Goal: Information Seeking & Learning: Learn about a topic

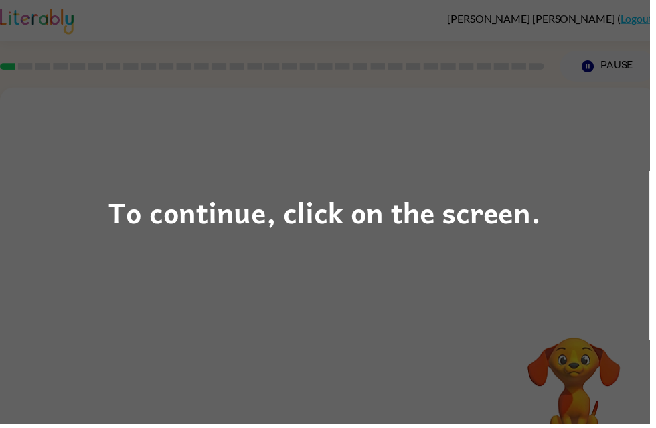
click at [342, 240] on div "To continue, click on the screen." at bounding box center [328, 214] width 656 height 428
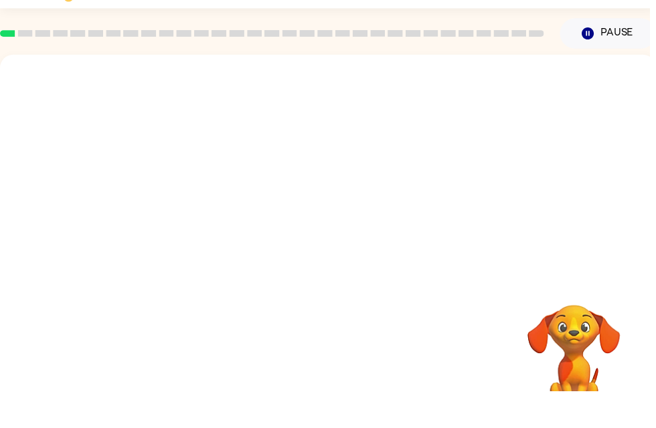
click at [409, 88] on video "Your browser must support playing .mp4 files to use Literably. Please try using…" at bounding box center [331, 200] width 662 height 225
click at [355, 218] on div at bounding box center [331, 279] width 662 height 382
click at [331, 262] on div at bounding box center [331, 286] width 86 height 49
click at [346, 262] on div at bounding box center [331, 286] width 86 height 49
click at [345, 264] on div at bounding box center [331, 286] width 86 height 49
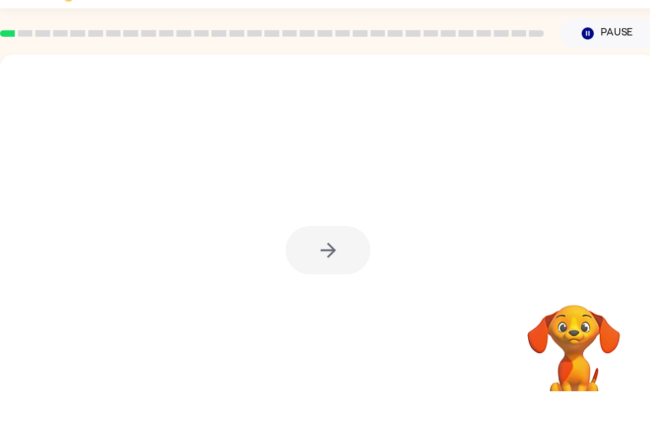
click at [345, 263] on div at bounding box center [331, 286] width 86 height 49
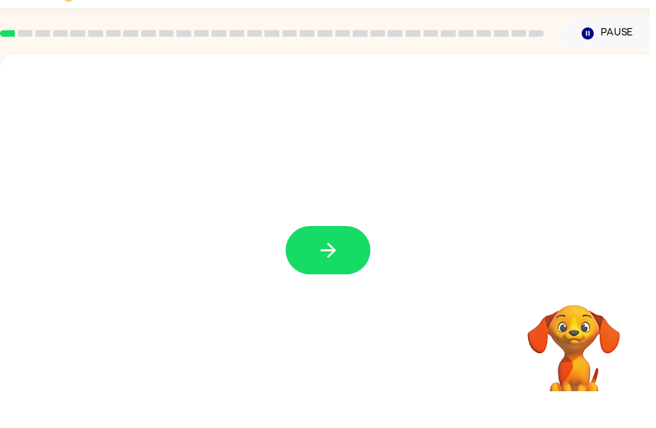
click at [347, 266] on button "button" at bounding box center [331, 286] width 86 height 49
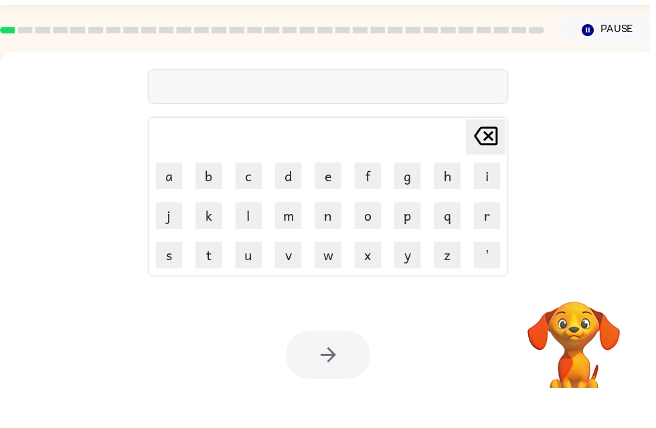
click at [377, 106] on div at bounding box center [331, 123] width 364 height 35
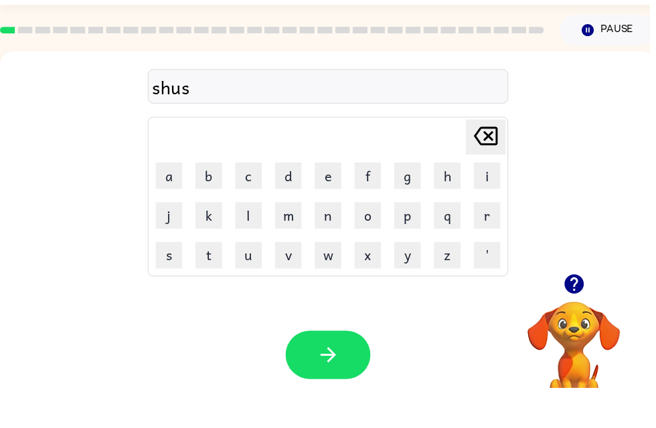
click at [353, 371] on button "button" at bounding box center [331, 395] width 86 height 49
click at [348, 380] on button "button" at bounding box center [331, 395] width 86 height 49
click at [362, 371] on div at bounding box center [331, 395] width 86 height 49
click at [320, 383] on icon "button" at bounding box center [331, 394] width 23 height 23
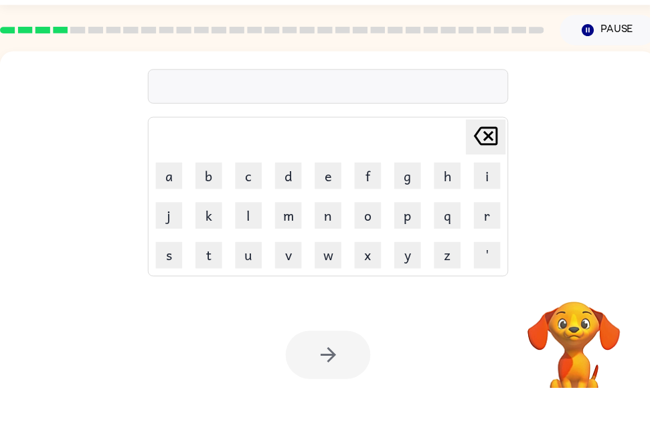
click at [342, 106] on div at bounding box center [331, 123] width 364 height 35
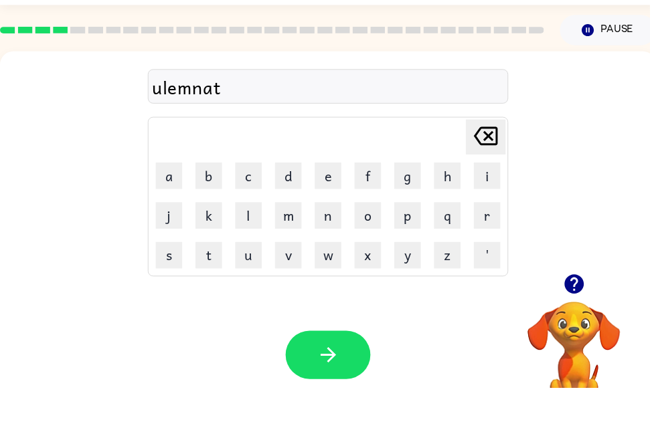
click at [334, 371] on button "button" at bounding box center [331, 395] width 86 height 49
click at [409, 106] on div at bounding box center [331, 123] width 364 height 35
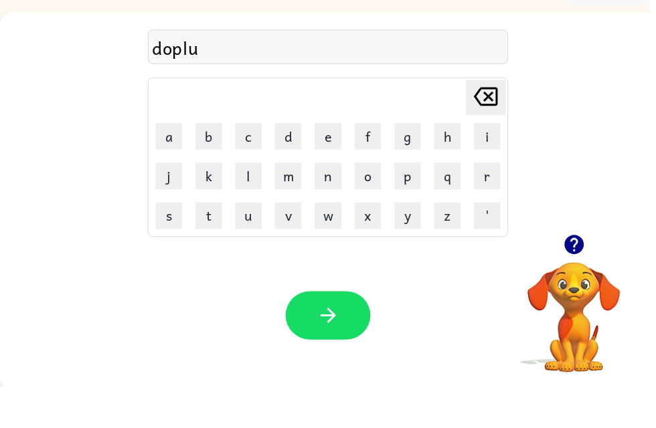
scroll to position [43, 0]
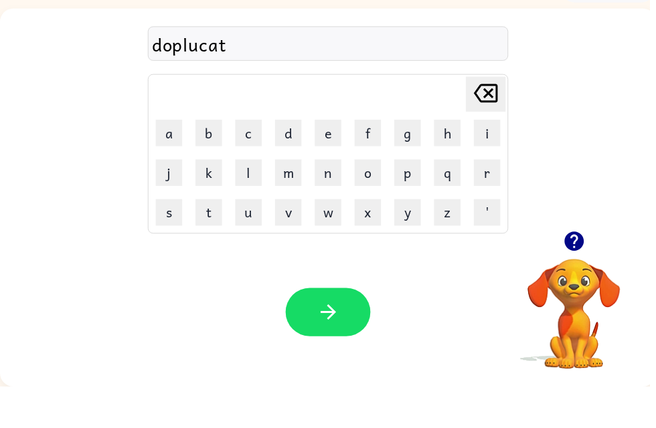
click at [329, 341] on icon "button" at bounding box center [331, 352] width 23 height 23
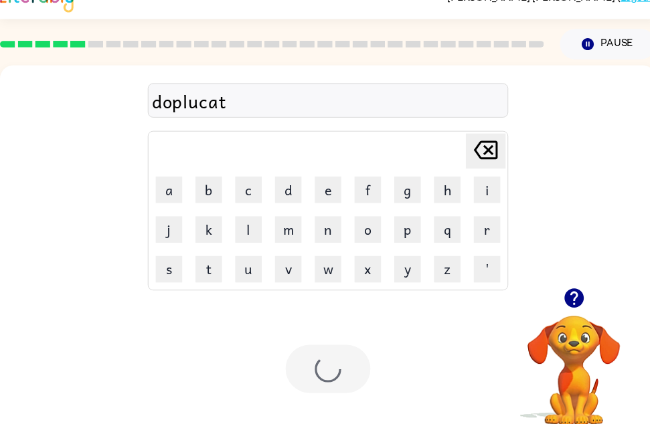
scroll to position [22, 0]
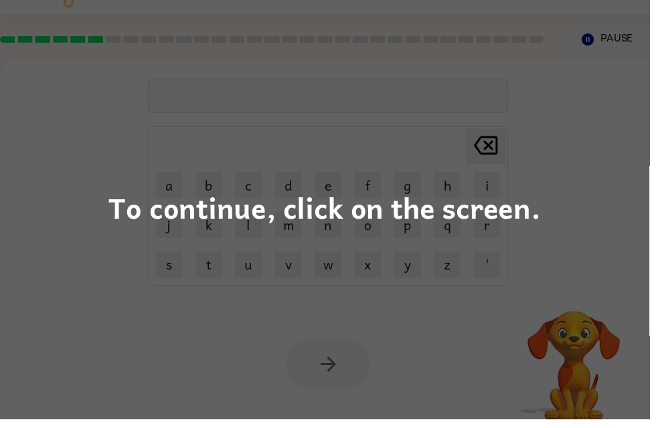
click at [97, 256] on div "To continue, click on the screen." at bounding box center [328, 214] width 656 height 428
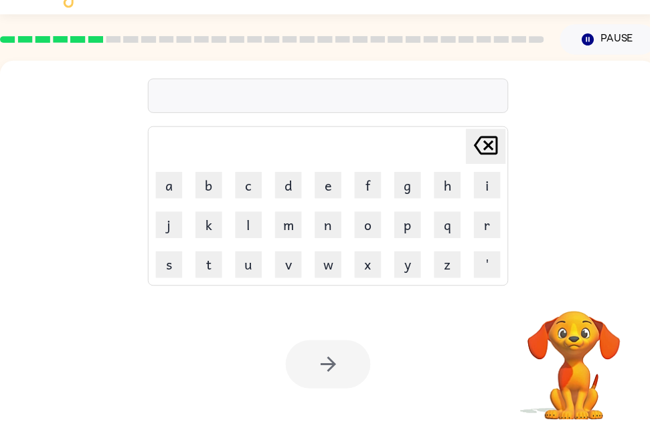
click at [122, 237] on div "Delete Delete last character input a b c d e f g h i j k l m n o p q r s t u v …" at bounding box center [331, 178] width 662 height 225
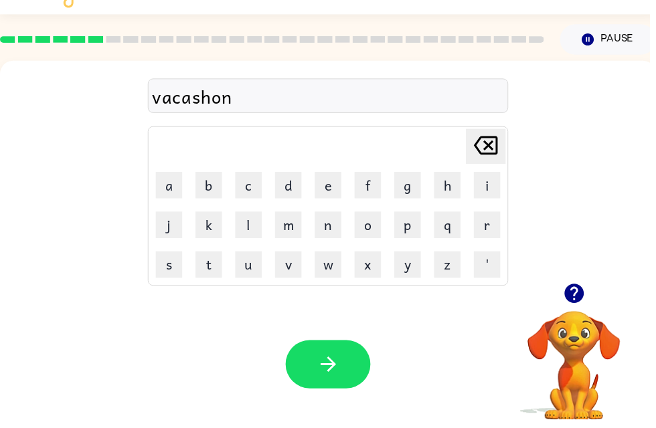
click at [314, 373] on button "button" at bounding box center [331, 373] width 86 height 49
click at [403, 106] on div at bounding box center [331, 101] width 364 height 35
click at [321, 352] on button "button" at bounding box center [331, 373] width 86 height 49
click at [445, 98] on div at bounding box center [331, 101] width 364 height 35
click at [329, 355] on button "button" at bounding box center [331, 373] width 86 height 49
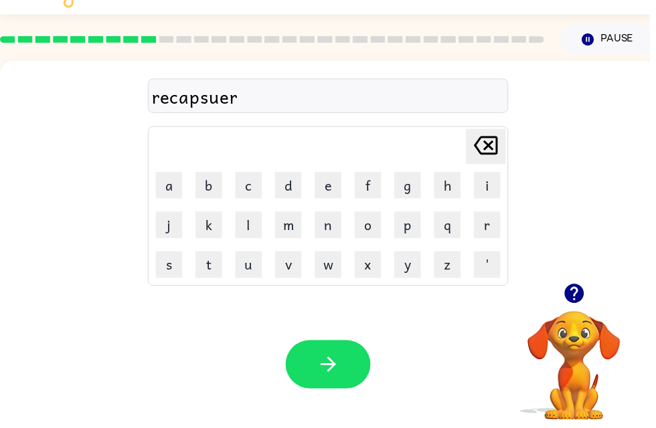
click at [339, 365] on icon "button" at bounding box center [331, 372] width 23 height 23
click at [433, 96] on div at bounding box center [331, 101] width 364 height 35
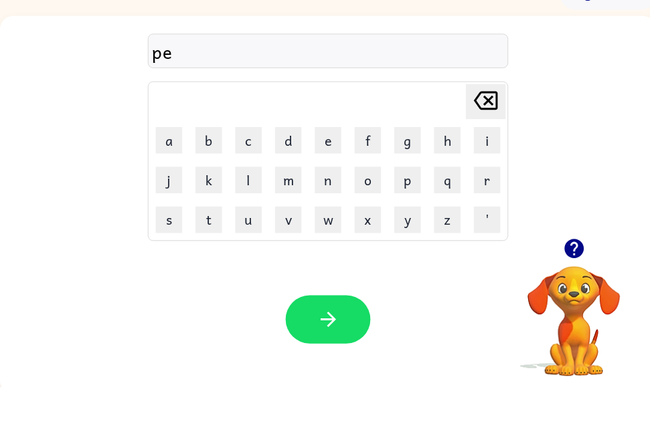
scroll to position [43, 0]
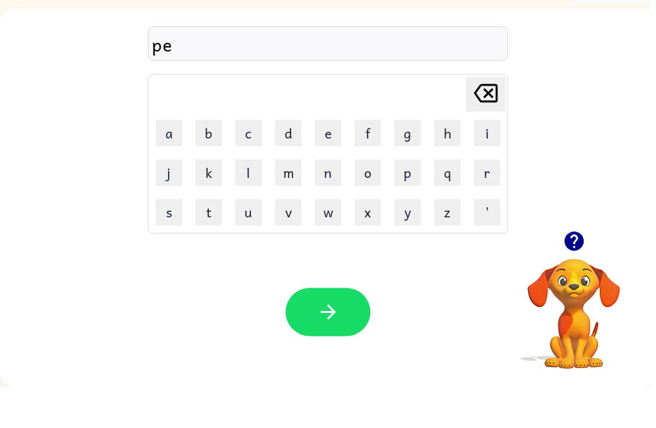
click at [334, 68] on div "pe" at bounding box center [331, 82] width 356 height 28
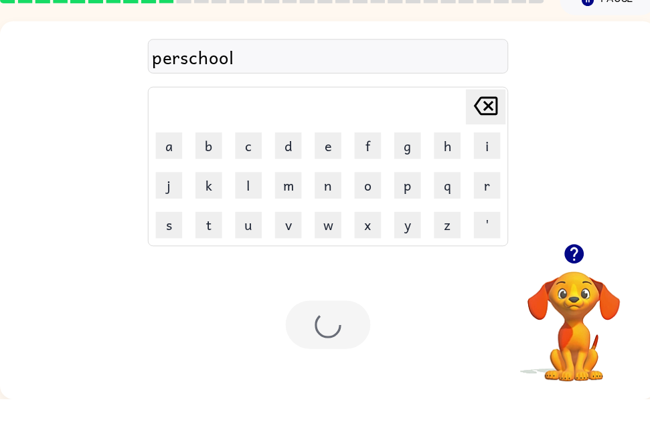
scroll to position [22, 0]
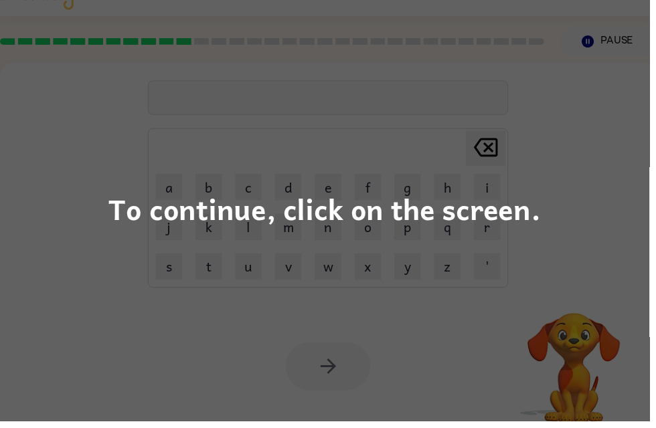
click at [510, 163] on div "To continue, click on the screen." at bounding box center [328, 214] width 656 height 428
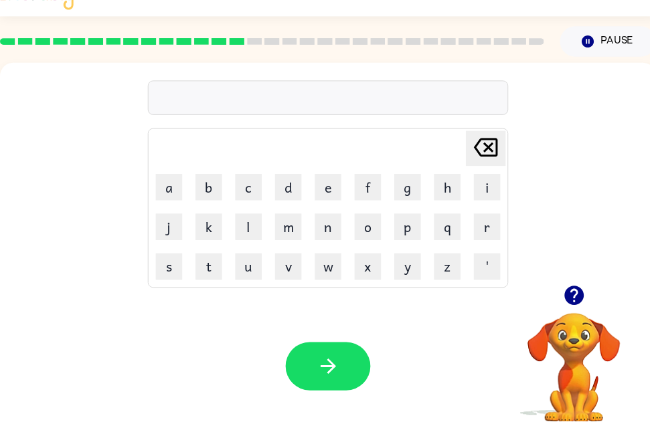
click at [416, 91] on div at bounding box center [331, 101] width 364 height 35
click at [440, 107] on div at bounding box center [331, 101] width 364 height 35
click at [502, 104] on div at bounding box center [331, 101] width 364 height 35
click at [440, 92] on div at bounding box center [331, 101] width 364 height 35
click at [400, 95] on div at bounding box center [331, 101] width 364 height 35
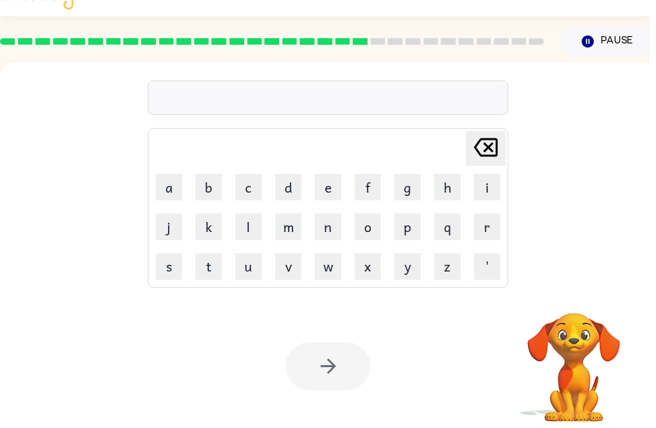
click at [428, 104] on div at bounding box center [331, 101] width 364 height 35
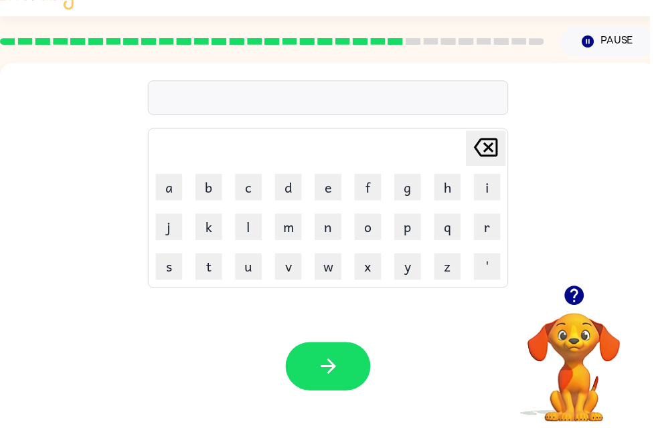
click at [453, 86] on div at bounding box center [331, 101] width 364 height 35
click at [387, 112] on div at bounding box center [331, 101] width 364 height 35
click at [577, 322] on video "Your browser must support playing .mp4 files to use Literably. Please try using…" at bounding box center [580, 365] width 134 height 134
click at [588, 290] on icon "button" at bounding box center [579, 301] width 23 height 23
click at [575, 303] on video "Your browser must support playing .mp4 files to use Literably. Please try using…" at bounding box center [580, 365] width 134 height 134
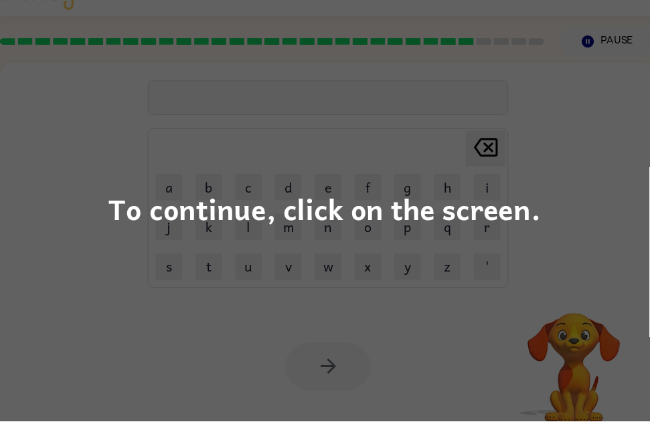
click at [481, 256] on div "To continue, click on the screen." at bounding box center [328, 214] width 656 height 428
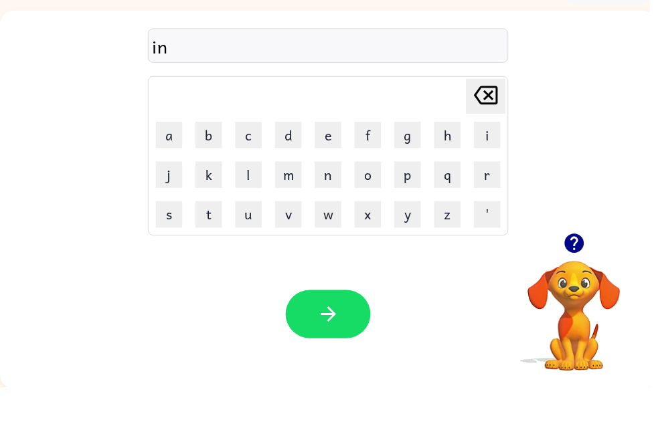
scroll to position [42, 0]
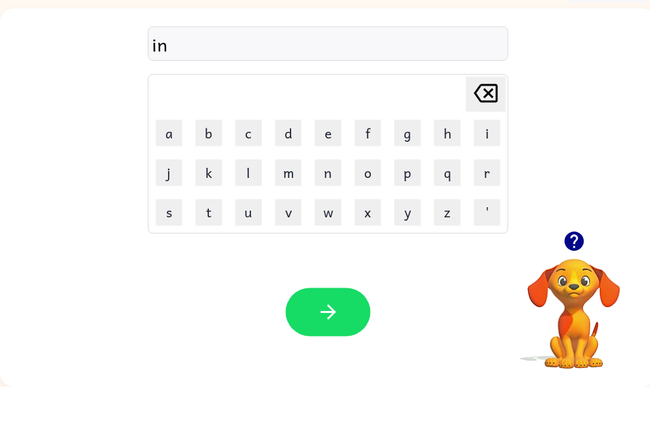
click at [192, 68] on div "in" at bounding box center [331, 82] width 356 height 28
click at [165, 64] on div "in" at bounding box center [331, 81] width 364 height 35
click at [187, 68] on div "in" at bounding box center [331, 82] width 356 height 28
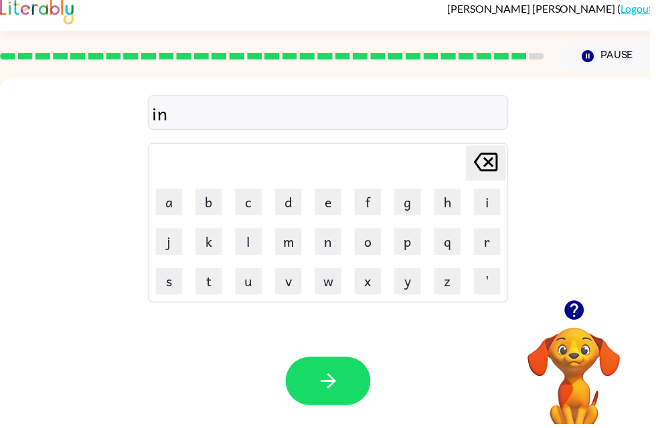
scroll to position [0, 0]
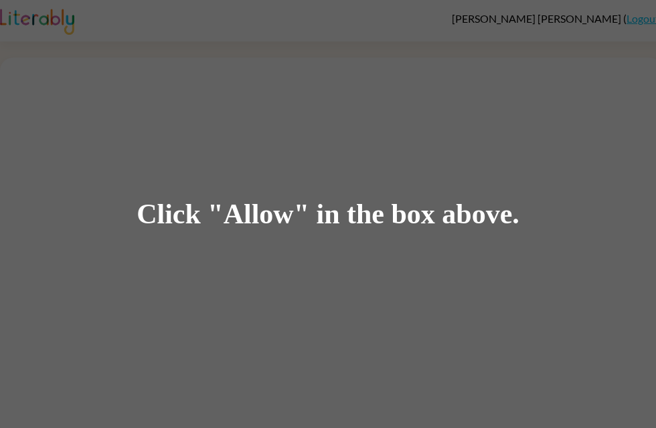
scroll to position [98, 0]
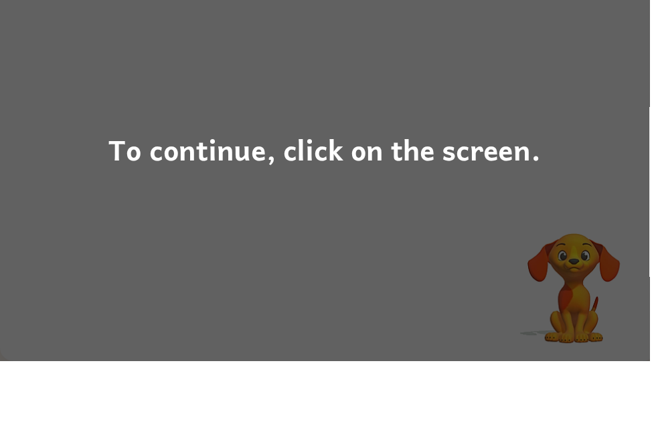
click at [276, 217] on div "To continue, click on the screen." at bounding box center [328, 214] width 656 height 428
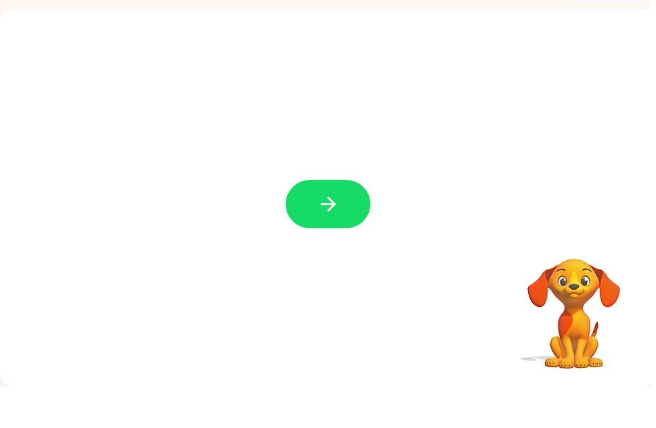
click at [348, 219] on div at bounding box center [331, 237] width 662 height 382
click at [317, 219] on button "button" at bounding box center [331, 243] width 86 height 49
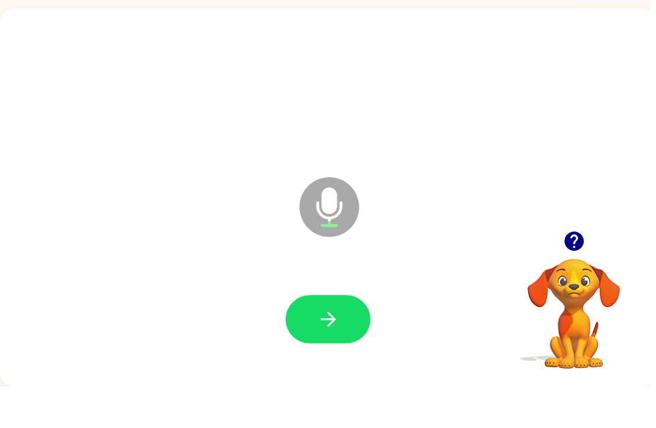
click at [318, 336] on button "button" at bounding box center [331, 360] width 86 height 49
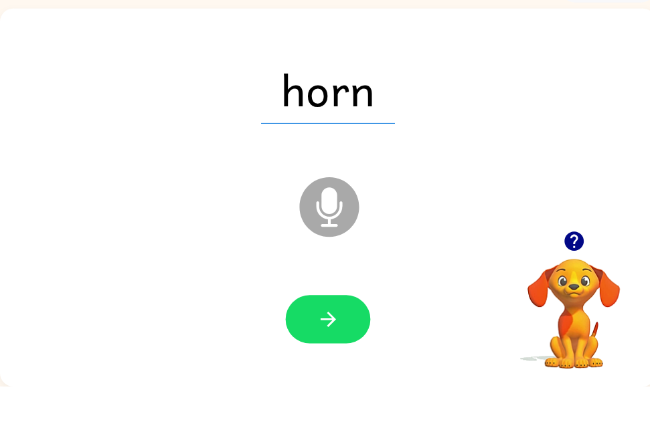
click at [331, 349] on icon "button" at bounding box center [331, 360] width 23 height 23
click at [343, 336] on button "button" at bounding box center [331, 360] width 86 height 49
click at [333, 353] on icon "button" at bounding box center [330, 360] width 15 height 15
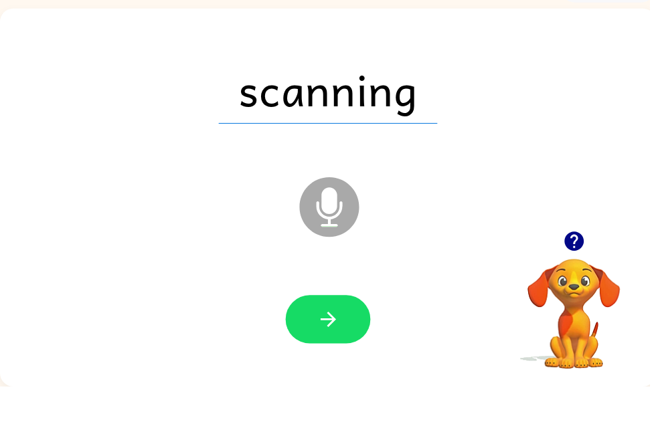
click at [351, 336] on button "button" at bounding box center [331, 360] width 86 height 49
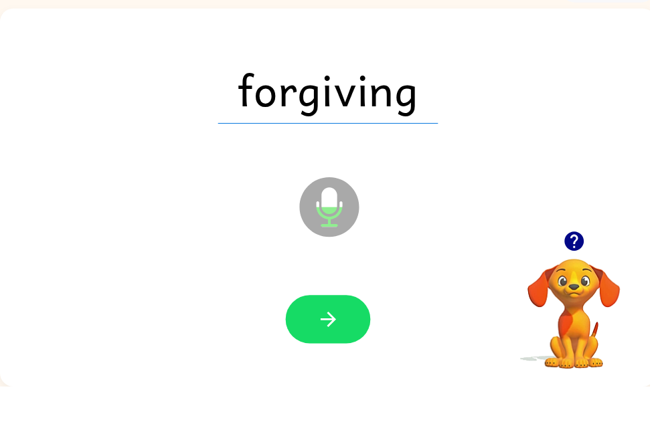
click at [342, 349] on icon "button" at bounding box center [331, 360] width 23 height 23
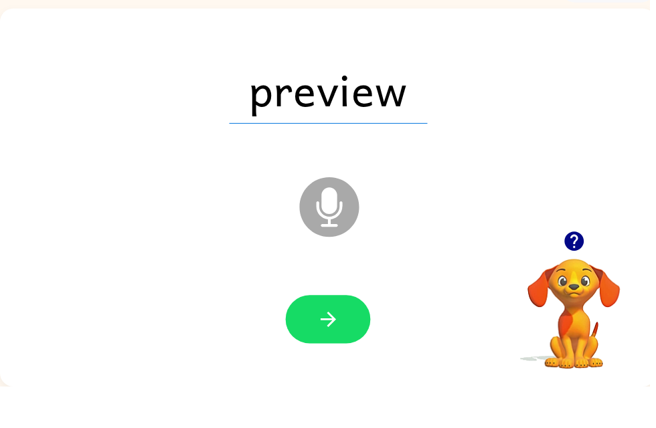
click at [336, 349] on icon "button" at bounding box center [331, 360] width 23 height 23
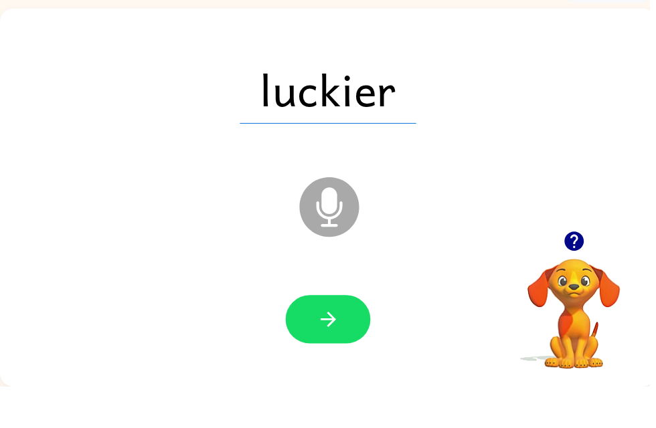
click at [338, 336] on button "button" at bounding box center [331, 360] width 86 height 49
click at [333, 349] on icon "button" at bounding box center [331, 360] width 23 height 23
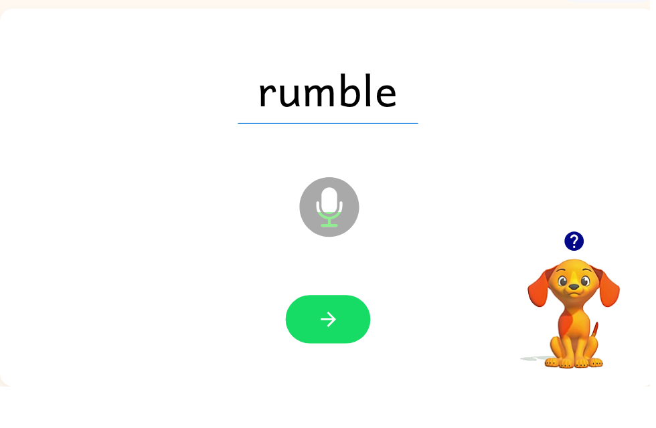
click at [340, 349] on icon "button" at bounding box center [331, 360] width 23 height 23
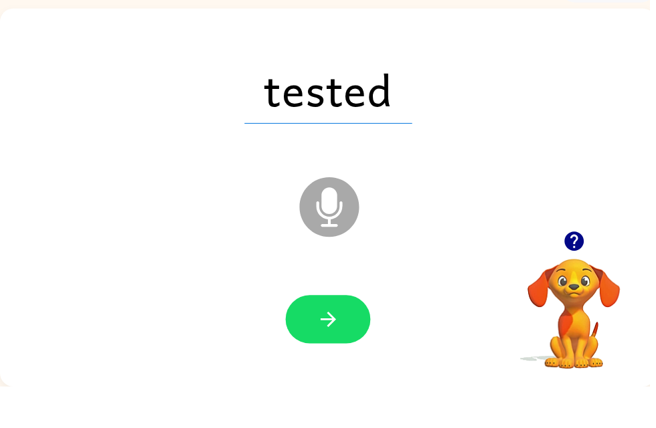
click at [325, 349] on icon "button" at bounding box center [331, 360] width 23 height 23
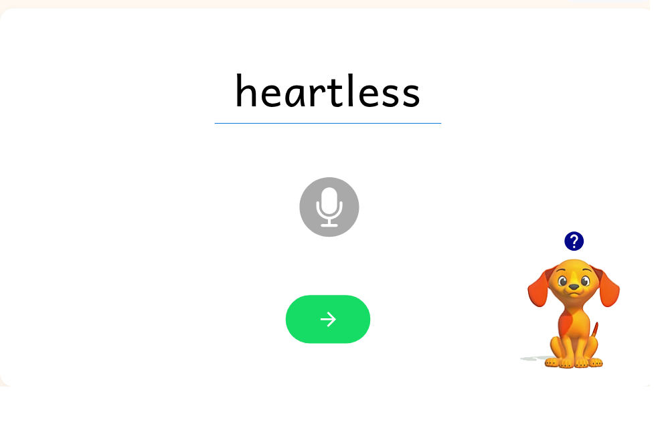
click at [325, 336] on button "button" at bounding box center [331, 360] width 86 height 49
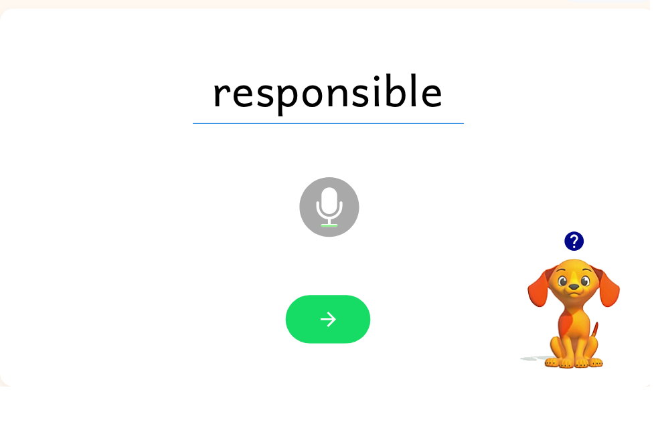
click at [347, 336] on button "button" at bounding box center [331, 360] width 86 height 49
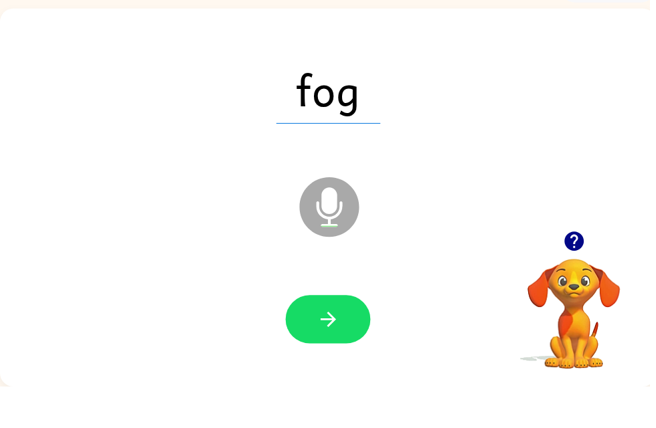
click at [334, 336] on button "button" at bounding box center [331, 360] width 86 height 49
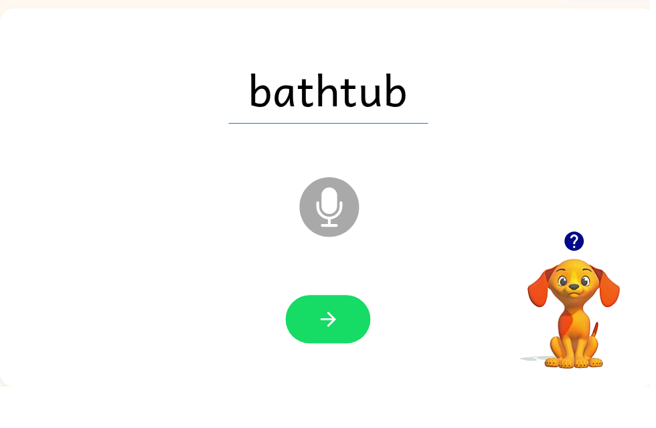
click at [366, 336] on button "button" at bounding box center [331, 360] width 86 height 49
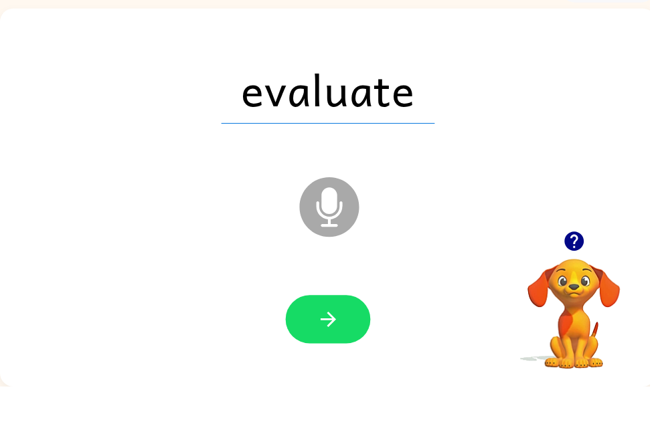
click at [318, 336] on button "button" at bounding box center [331, 360] width 86 height 49
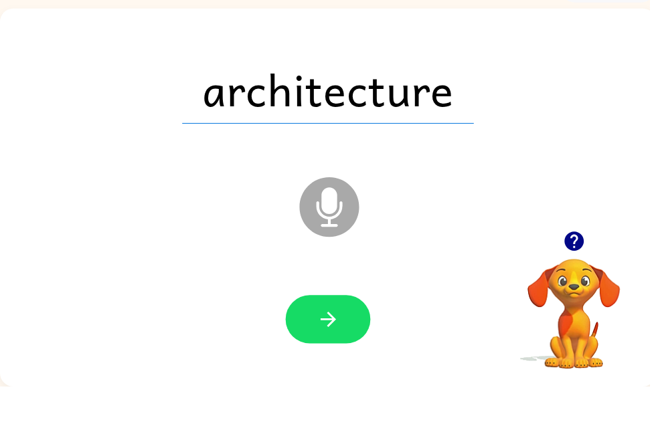
click at [345, 336] on button "button" at bounding box center [331, 360] width 86 height 49
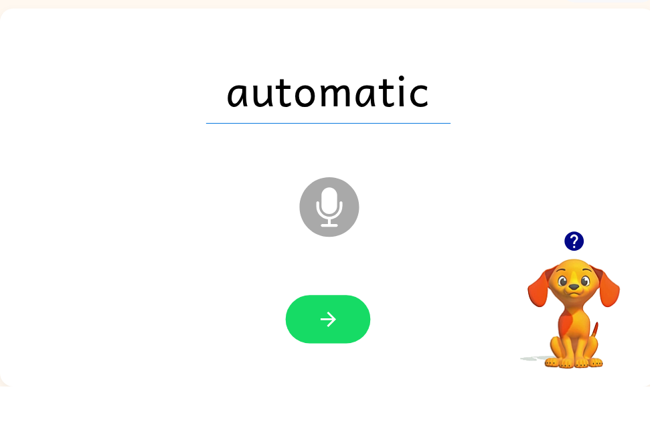
click at [353, 336] on button "button" at bounding box center [331, 360] width 86 height 49
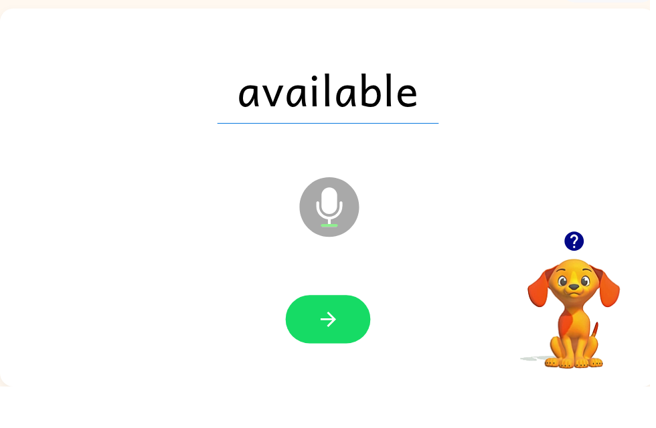
click at [343, 349] on icon "button" at bounding box center [331, 360] width 23 height 23
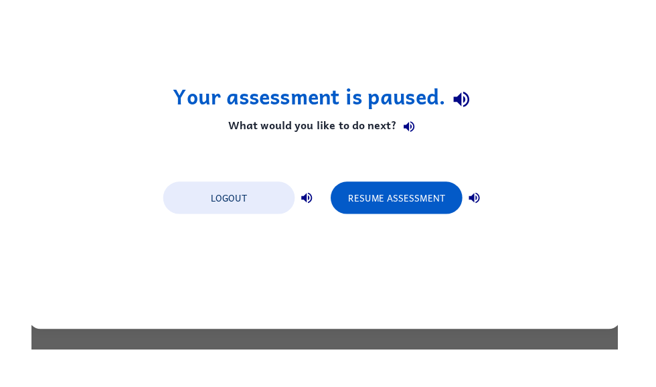
scroll to position [0, 0]
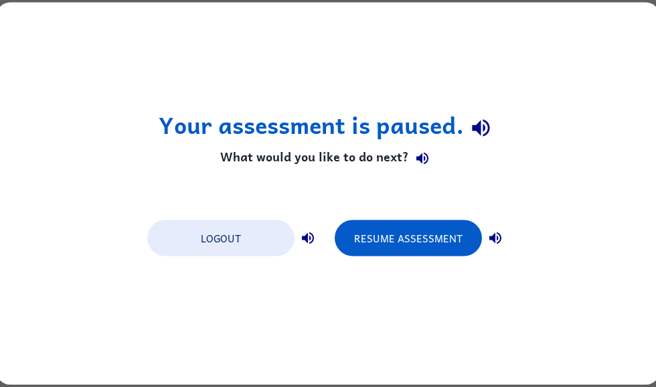
click at [442, 247] on button "Resume Assessment" at bounding box center [408, 238] width 147 height 36
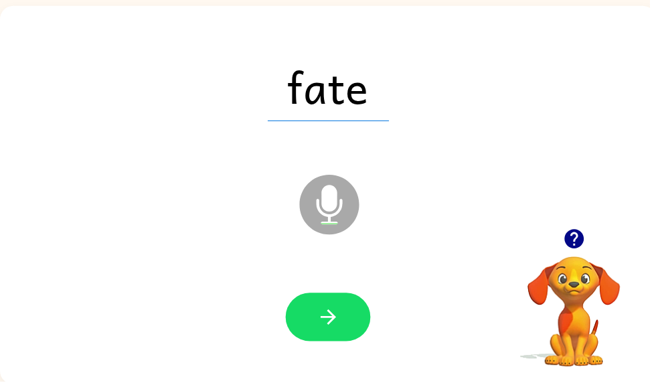
scroll to position [80, 0]
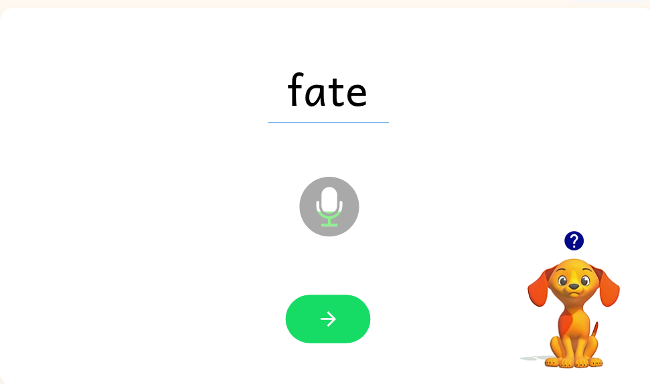
click at [339, 330] on icon "button" at bounding box center [331, 321] width 23 height 23
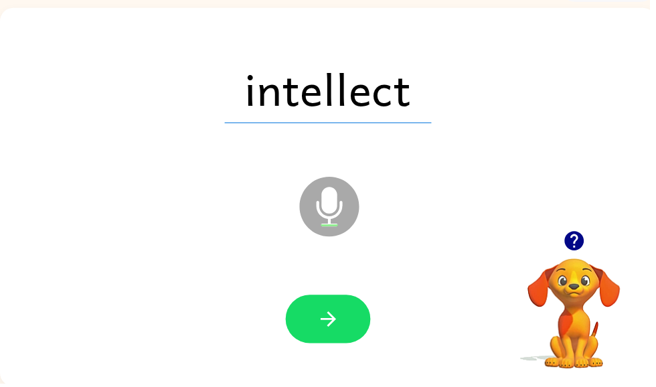
click at [316, 319] on button "button" at bounding box center [331, 322] width 86 height 49
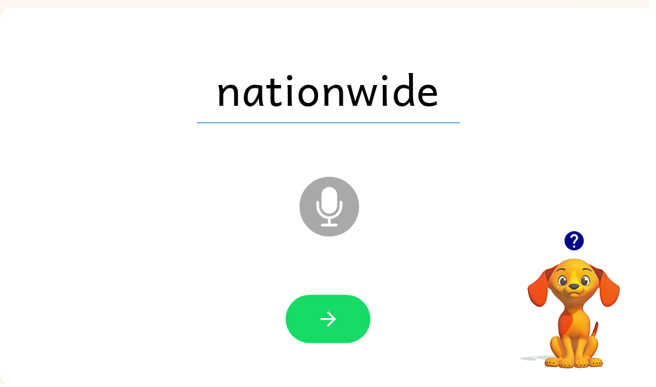
click at [342, 327] on icon "button" at bounding box center [331, 321] width 23 height 23
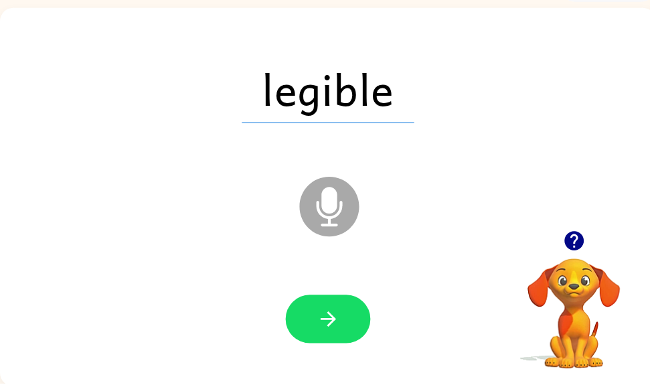
click at [331, 325] on icon "button" at bounding box center [331, 321] width 23 height 23
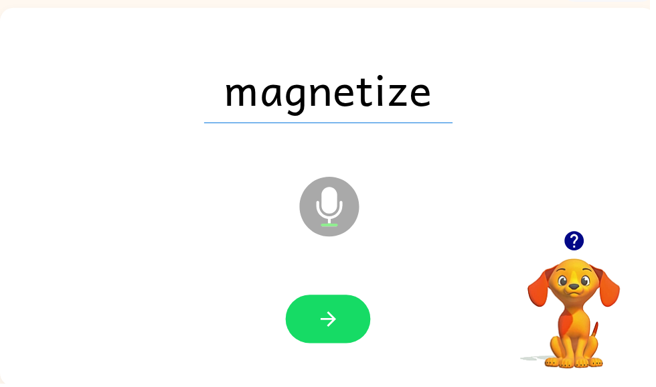
click at [329, 326] on icon "button" at bounding box center [331, 321] width 23 height 23
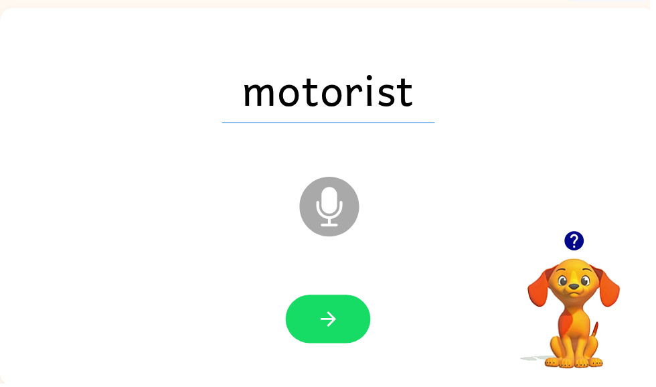
click at [316, 309] on button "button" at bounding box center [331, 322] width 86 height 49
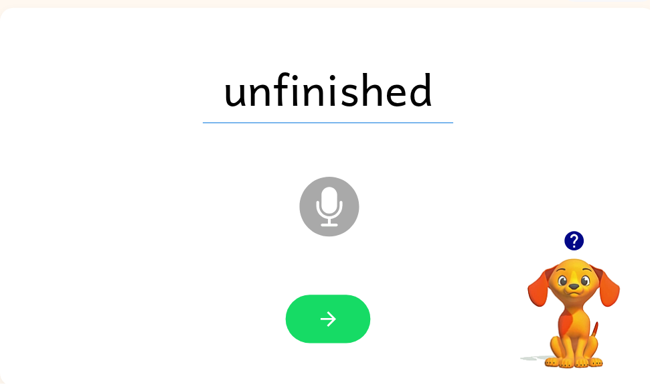
click at [320, 337] on button "button" at bounding box center [331, 322] width 86 height 49
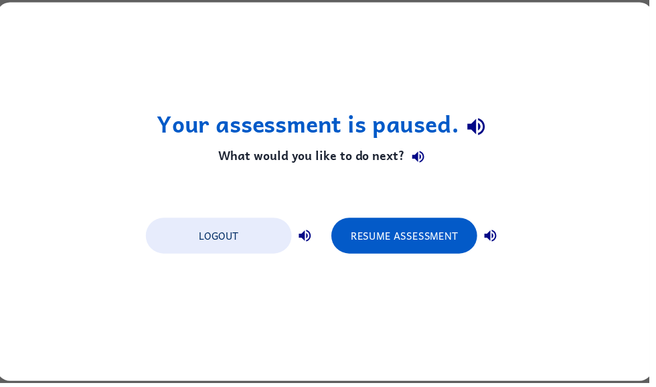
scroll to position [0, 0]
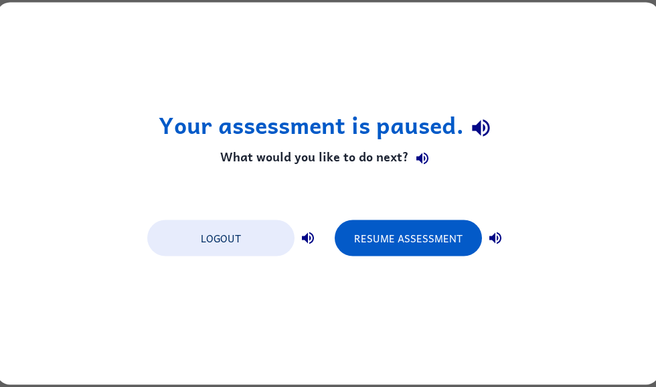
click at [418, 233] on button "Resume Assessment" at bounding box center [408, 238] width 147 height 36
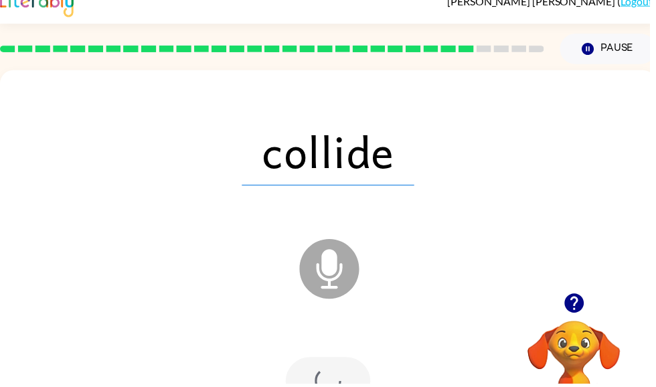
scroll to position [72, 0]
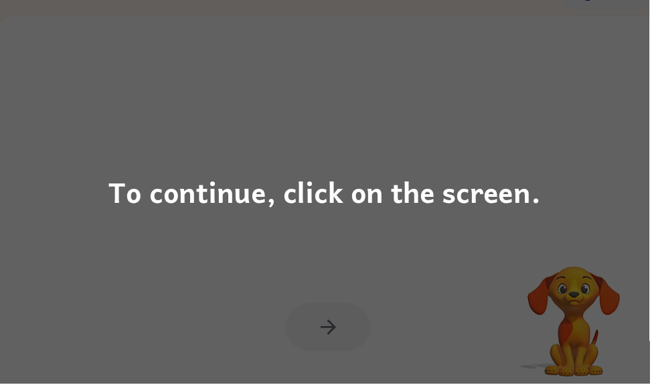
click at [471, 185] on div "To continue, click on the screen." at bounding box center [328, 193] width 436 height 45
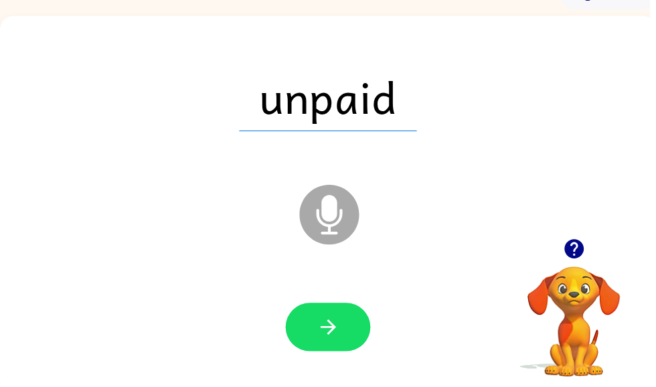
click at [294, 322] on button "button" at bounding box center [331, 330] width 86 height 49
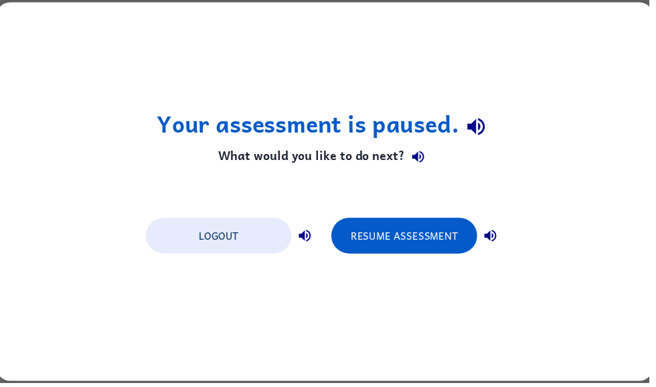
scroll to position [0, 0]
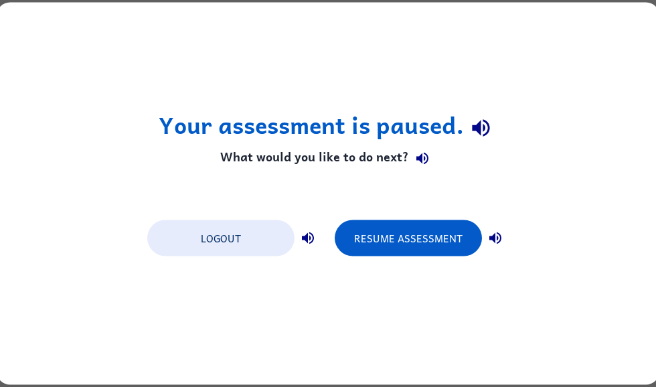
click at [452, 242] on button "Resume Assessment" at bounding box center [408, 238] width 147 height 36
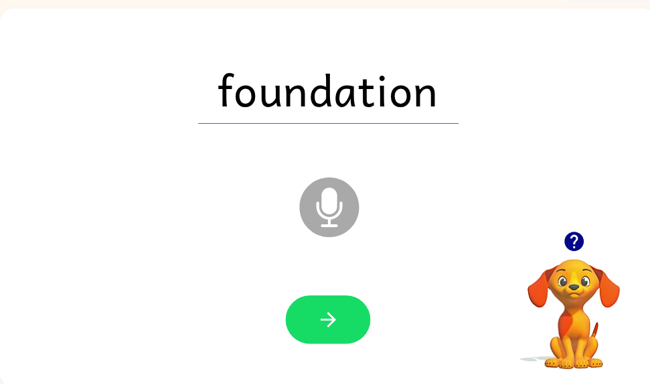
scroll to position [80, 0]
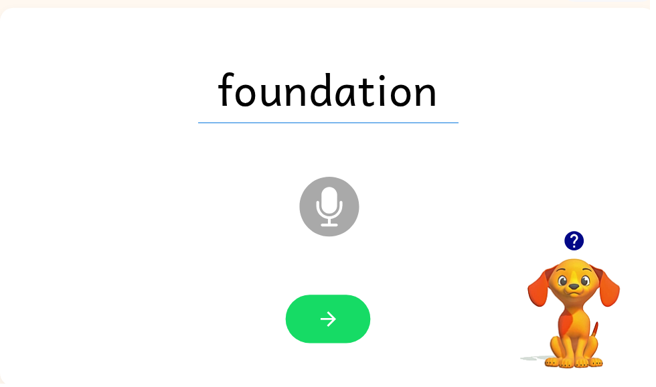
click at [345, 325] on button "button" at bounding box center [331, 322] width 86 height 49
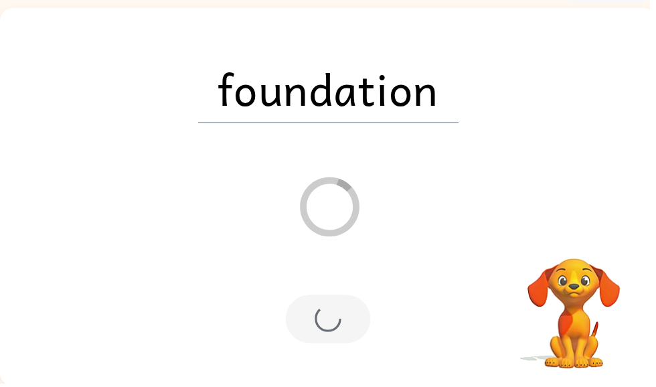
scroll to position [56, 0]
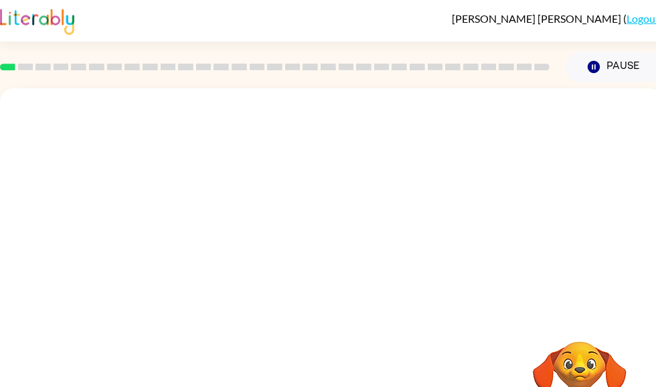
scroll to position [1, 0]
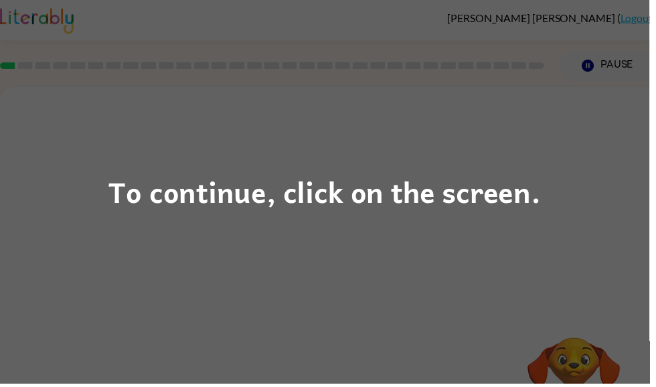
click at [397, 184] on div "To continue, click on the screen." at bounding box center [328, 193] width 436 height 45
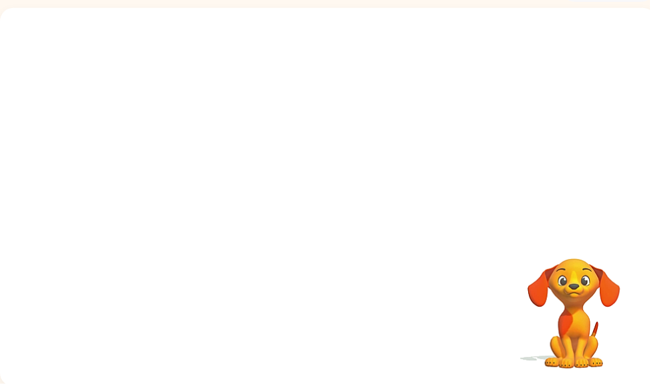
scroll to position [80, 0]
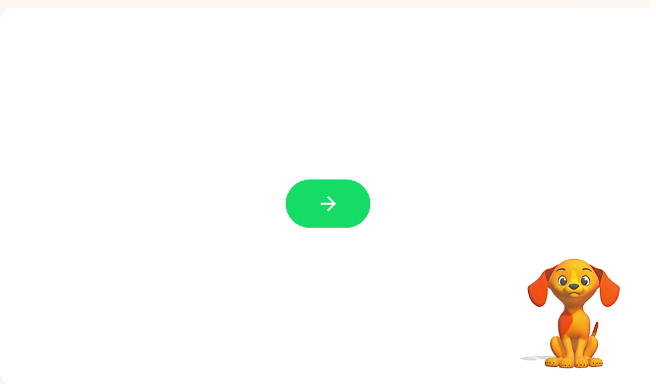
click at [330, 205] on icon "button" at bounding box center [331, 205] width 23 height 23
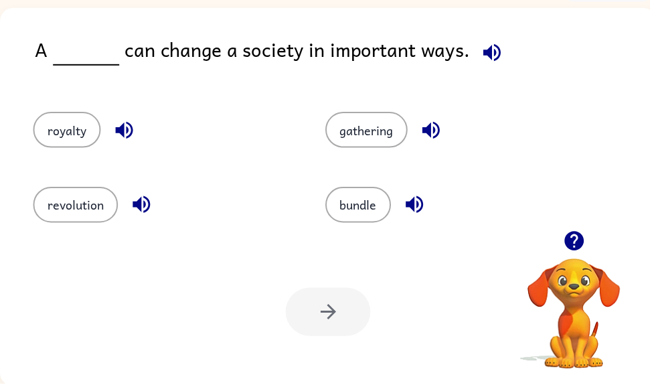
click at [26, 217] on div "revolution" at bounding box center [155, 200] width 295 height 75
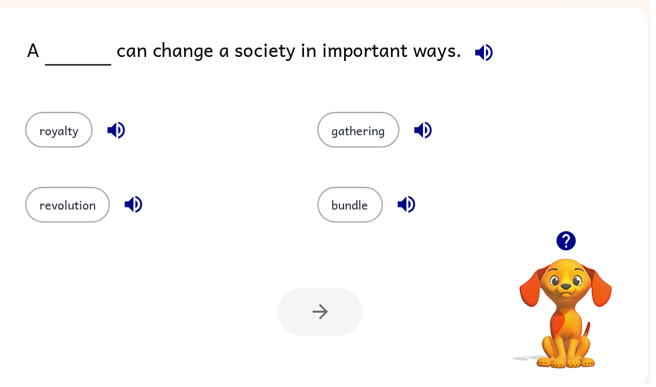
scroll to position [0, 8]
click at [41, 209] on button "revolution" at bounding box center [68, 207] width 86 height 36
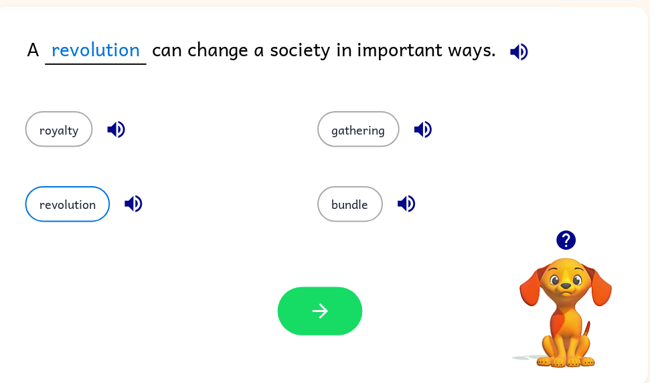
scroll to position [80, 0]
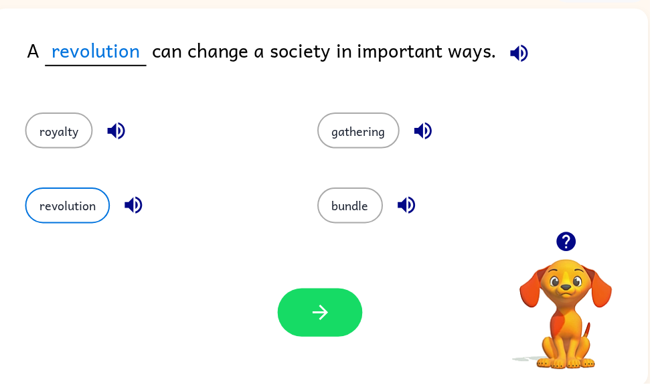
click at [68, 207] on button "revolution" at bounding box center [68, 207] width 86 height 36
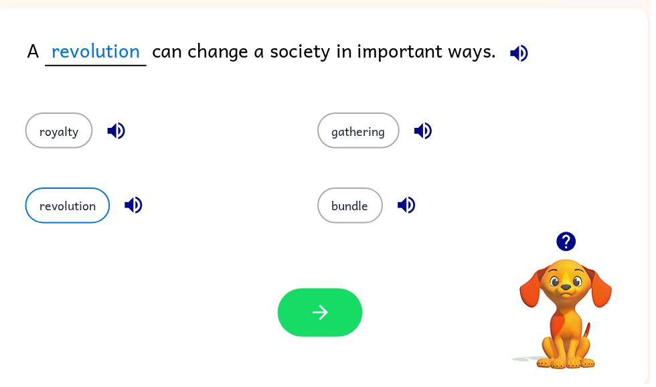
click at [68, 207] on button "revolution" at bounding box center [68, 207] width 86 height 36
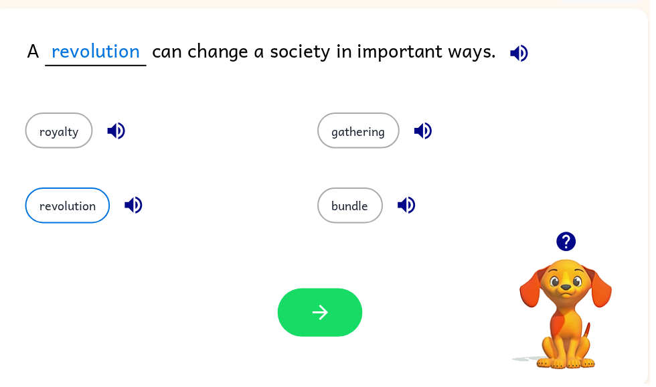
click at [68, 207] on button "revolution" at bounding box center [68, 207] width 86 height 36
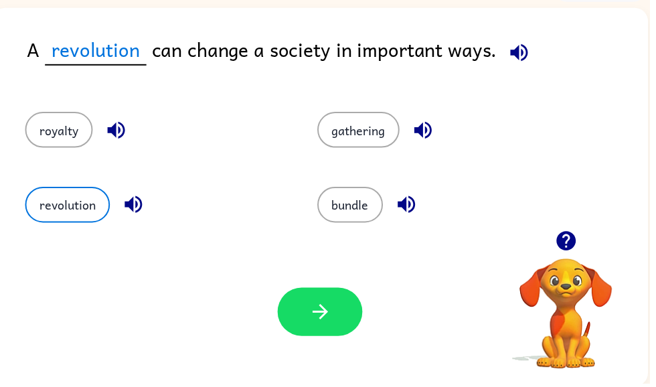
click at [328, 313] on icon "button" at bounding box center [322, 314] width 15 height 15
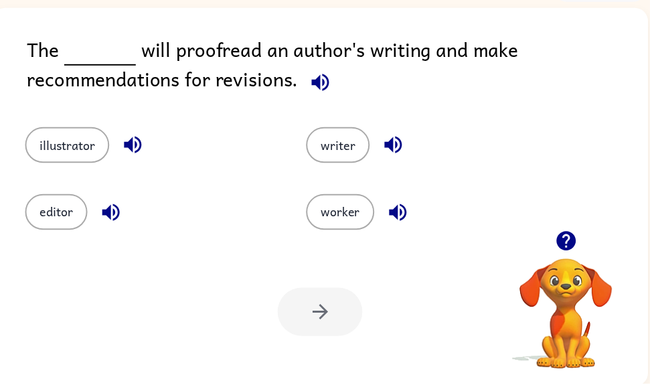
click at [75, 143] on button "illustrator" at bounding box center [67, 146] width 85 height 36
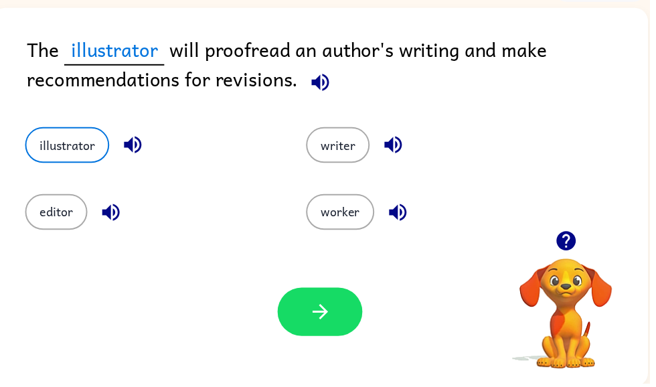
click at [98, 147] on button "illustrator" at bounding box center [67, 146] width 85 height 36
click at [325, 324] on icon "button" at bounding box center [323, 314] width 23 height 23
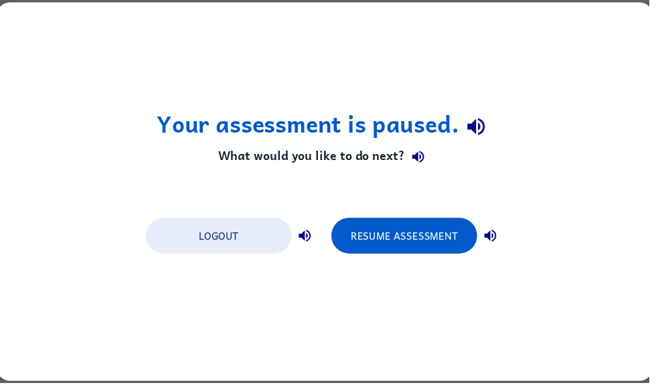
scroll to position [0, 0]
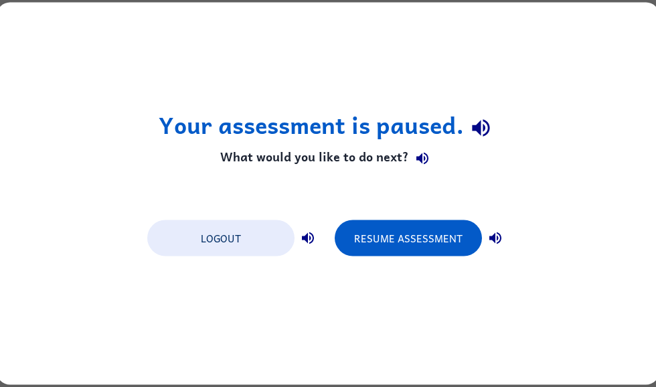
click at [430, 237] on button "Resume Assessment" at bounding box center [408, 238] width 147 height 36
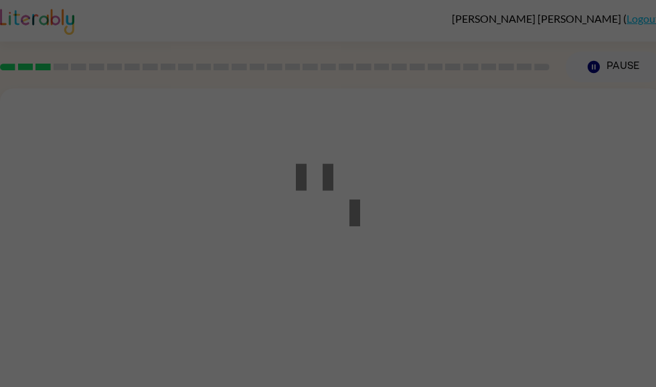
scroll to position [1, 0]
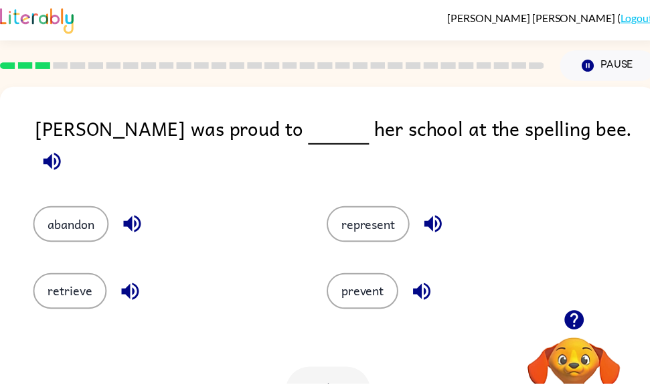
click at [384, 221] on button "represent" at bounding box center [372, 226] width 84 height 36
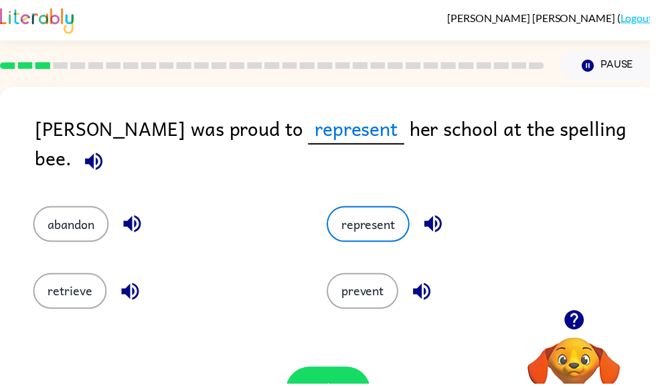
click at [372, 211] on button "represent" at bounding box center [372, 226] width 84 height 36
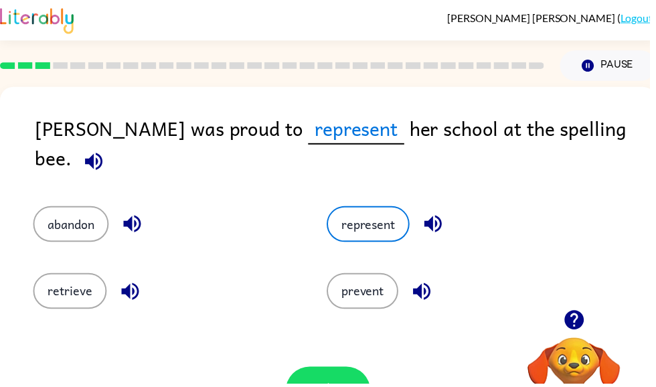
click at [372, 211] on button "represent" at bounding box center [372, 226] width 84 height 36
click at [372, 210] on button "represent" at bounding box center [372, 226] width 84 height 36
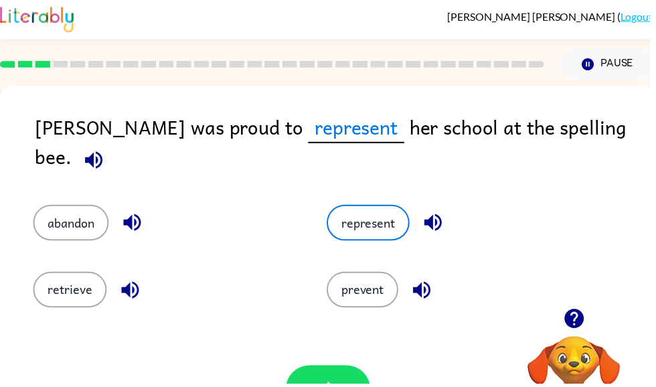
click at [372, 210] on button "represent" at bounding box center [372, 225] width 84 height 36
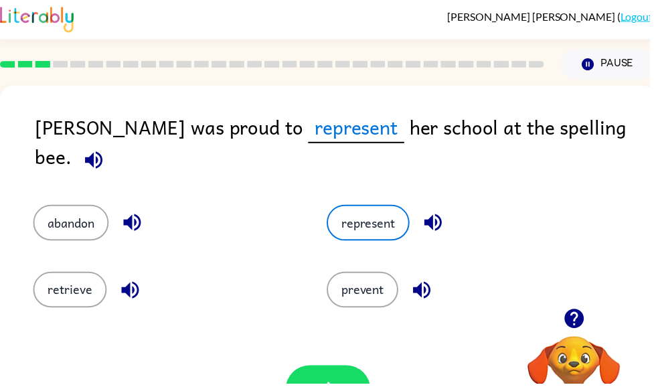
click at [372, 210] on button "represent" at bounding box center [372, 225] width 84 height 36
click at [331, 381] on button "button" at bounding box center [331, 393] width 86 height 49
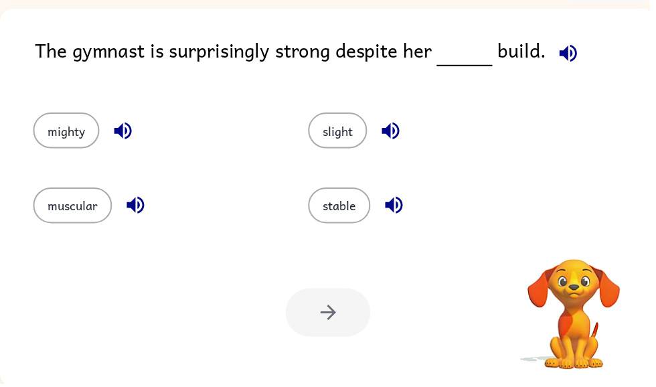
scroll to position [80, 0]
click at [335, 223] on button "stable" at bounding box center [342, 207] width 63 height 36
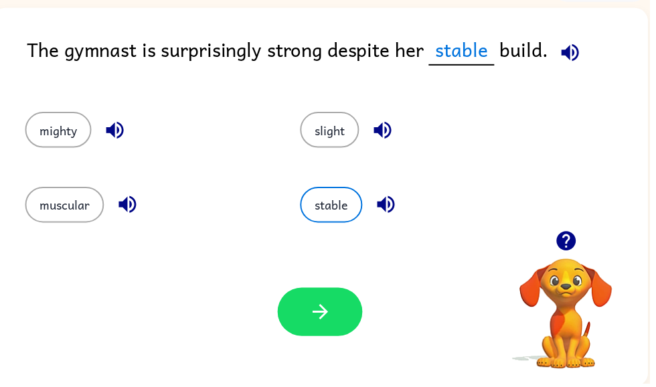
scroll to position [0, 8]
click at [335, 207] on button "stable" at bounding box center [334, 207] width 63 height 36
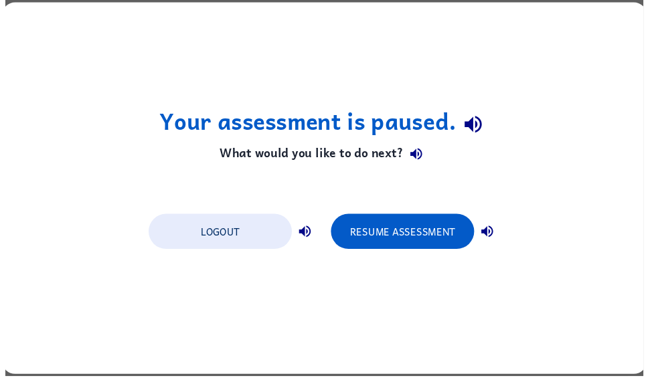
scroll to position [0, 0]
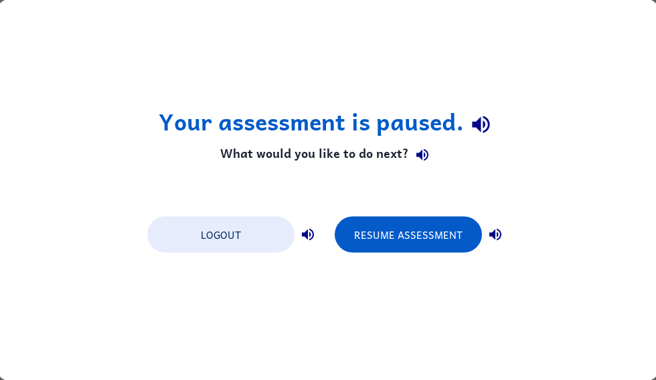
click at [441, 241] on button "Resume Assessment" at bounding box center [408, 235] width 147 height 36
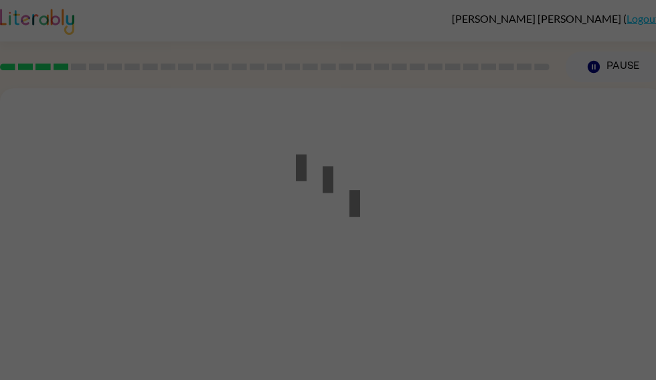
scroll to position [1, 0]
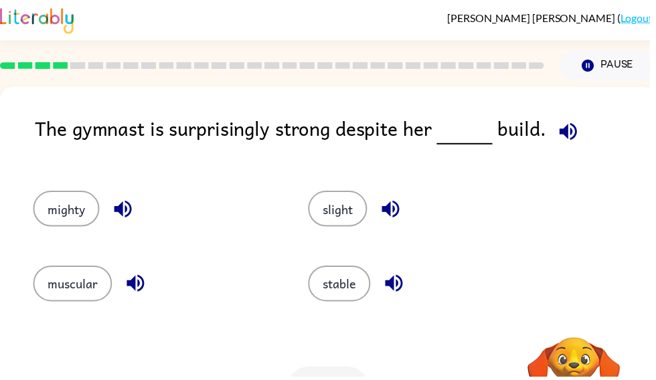
click at [342, 302] on button "stable" at bounding box center [342, 286] width 63 height 36
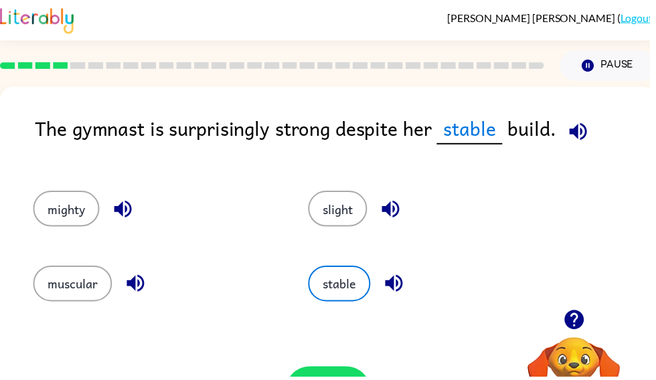
scroll to position [0, 0]
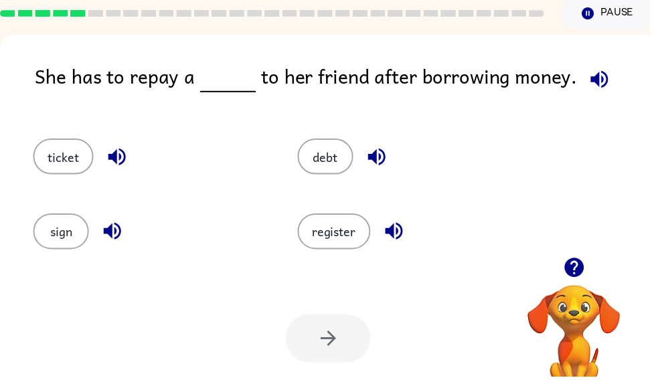
scroll to position [54, 0]
click at [383, 375] on div "Your browser must support playing .mp4 files to use Literably. Please try using…" at bounding box center [331, 341] width 662 height 151
click at [385, 380] on div "Your browser must support playing .mp4 files to use Literably. Please try using…" at bounding box center [331, 341] width 662 height 151
click at [345, 380] on div "Your browser must support playing .mp4 files to use Literably. Please try using…" at bounding box center [331, 341] width 662 height 151
click at [335, 377] on div "Your browser must support playing .mp4 files to use Literably. Please try using…" at bounding box center [331, 341] width 662 height 151
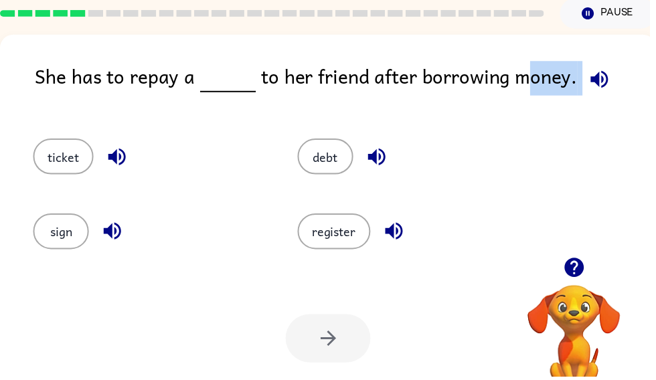
copy div "money."
click at [578, 46] on div "She has to repay a to her friend after borrowing money. ticket debt sign regist…" at bounding box center [331, 226] width 662 height 382
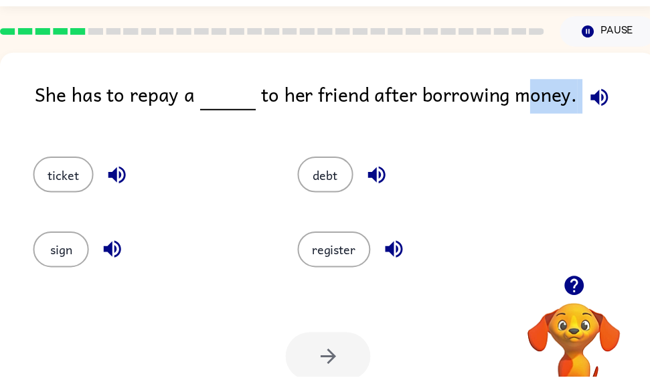
scroll to position [14, 0]
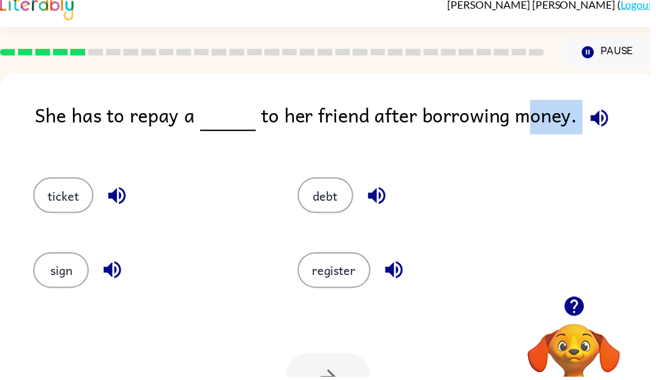
click at [585, 96] on div "She has to repay a to her friend after borrowing money. ticket debt sign regist…" at bounding box center [331, 265] width 662 height 382
click at [281, 294] on div "register" at bounding box center [408, 266] width 267 height 75
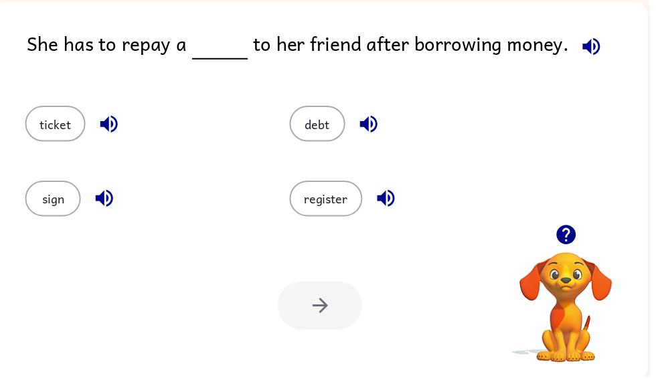
scroll to position [87, 0]
click at [298, 134] on button "debt" at bounding box center [320, 124] width 56 height 36
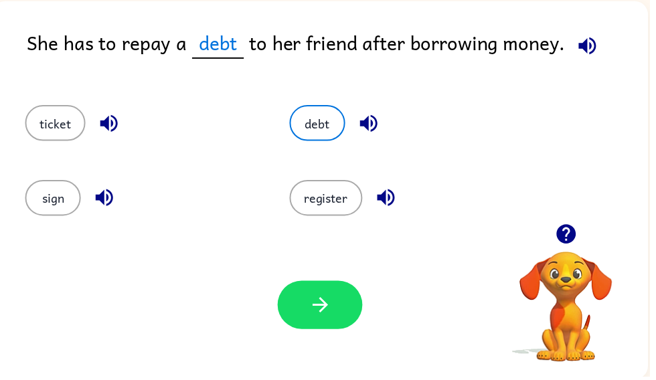
click at [320, 125] on button "debt" at bounding box center [320, 124] width 56 height 36
click at [333, 323] on button "button" at bounding box center [323, 308] width 86 height 49
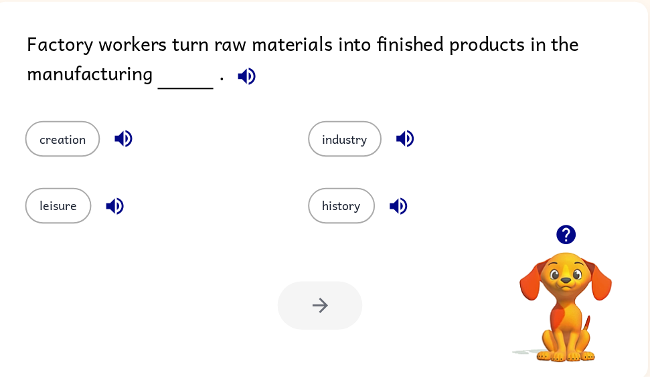
scroll to position [0, 0]
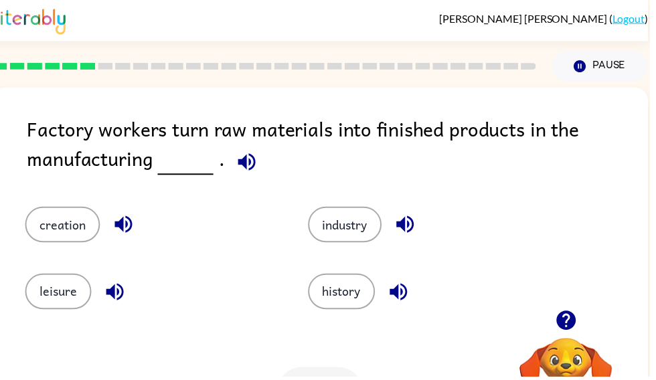
click at [282, 168] on div "Factory workers turn raw materials into finished products in the manufacturing ." at bounding box center [340, 148] width 627 height 67
click at [240, 158] on icon "button" at bounding box center [249, 163] width 23 height 23
click at [361, 245] on button "industry" at bounding box center [348, 227] width 74 height 36
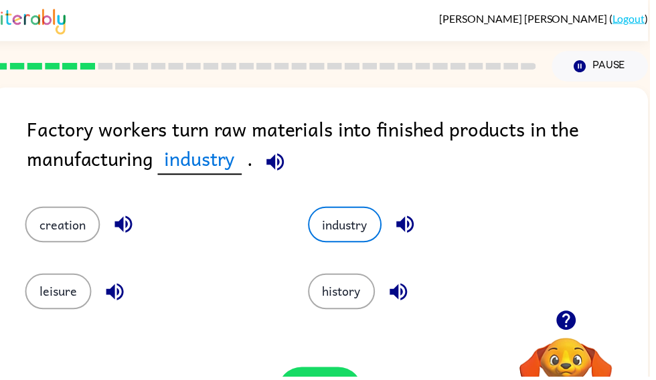
click at [361, 234] on button "industry" at bounding box center [348, 227] width 74 height 36
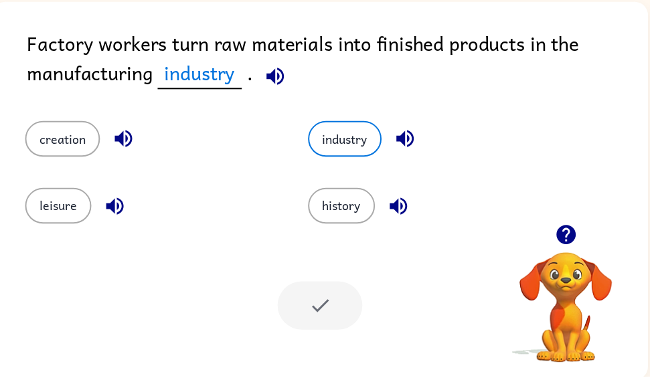
scroll to position [87, 0]
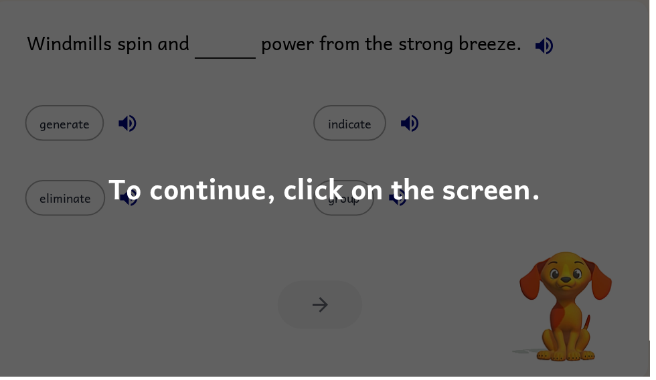
click at [359, 246] on div "To continue, click on the screen." at bounding box center [328, 190] width 656 height 380
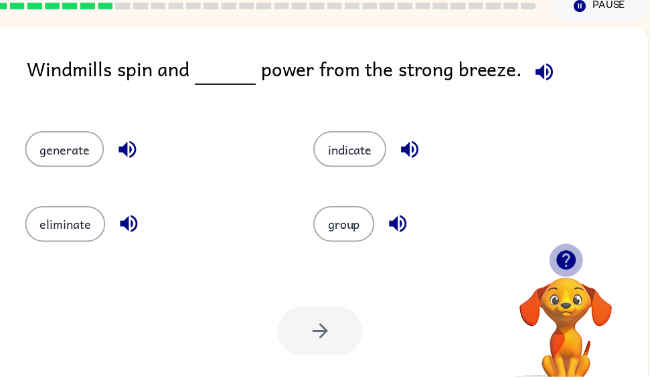
scroll to position [60, 0]
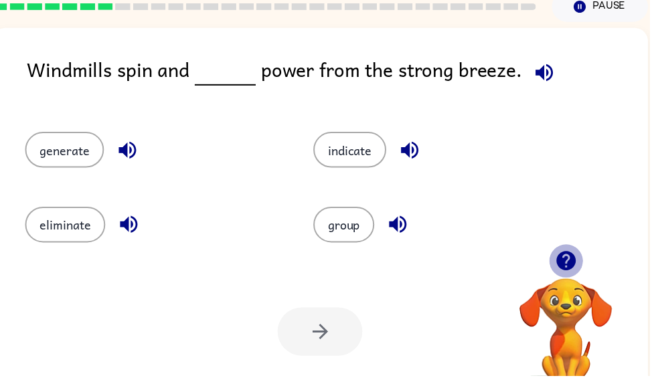
click at [585, 86] on div "Windmills spin and power from the strong breeze." at bounding box center [340, 81] width 627 height 52
click at [554, 73] on icon "button" at bounding box center [549, 73] width 23 height 23
click at [79, 169] on button "generate" at bounding box center [65, 151] width 80 height 36
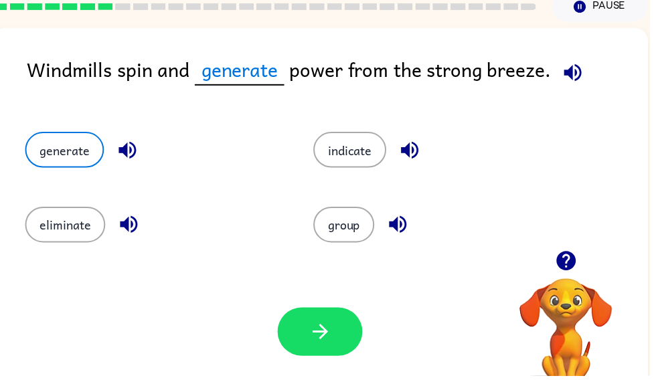
click at [357, 160] on button "indicate" at bounding box center [353, 151] width 74 height 36
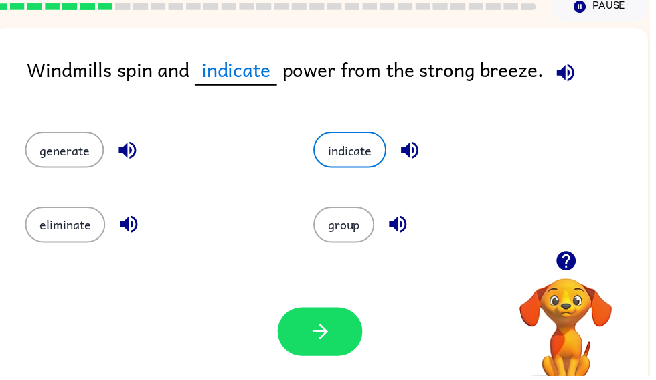
click at [305, 319] on button "button" at bounding box center [323, 334] width 86 height 49
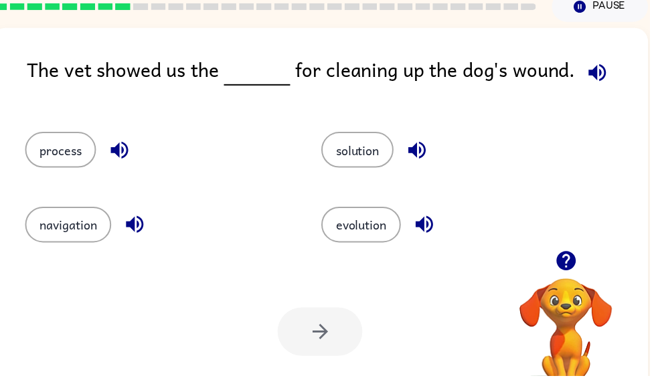
scroll to position [77, 0]
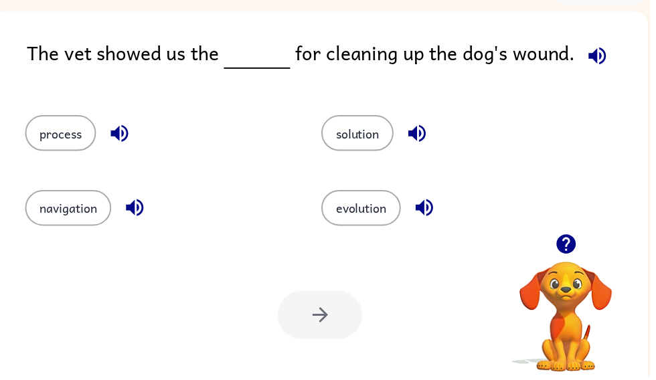
click at [602, 53] on icon "button" at bounding box center [602, 56] width 23 height 23
click at [365, 149] on button "solution" at bounding box center [361, 134] width 73 height 36
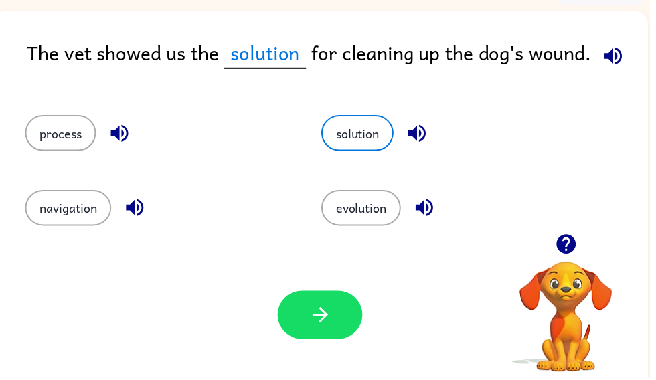
click at [326, 304] on button "button" at bounding box center [323, 318] width 86 height 49
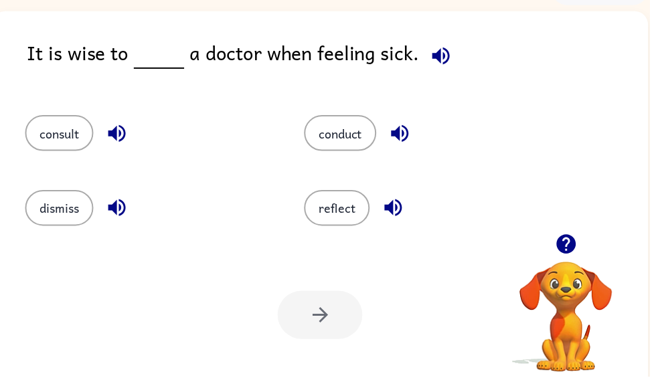
click at [450, 52] on icon "button" at bounding box center [445, 56] width 23 height 23
click at [345, 151] on button "conduct" at bounding box center [343, 134] width 73 height 36
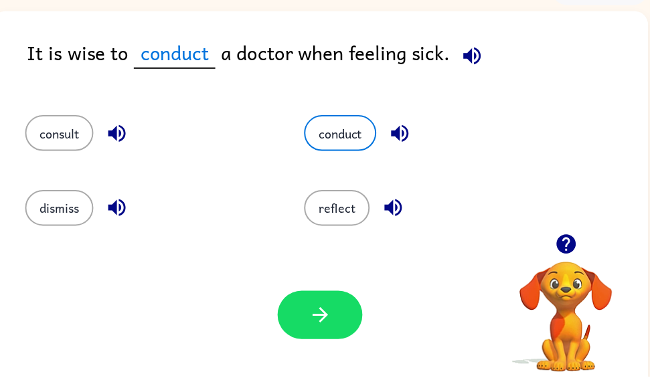
click at [361, 134] on button "conduct" at bounding box center [343, 134] width 73 height 36
click at [77, 139] on button "consult" at bounding box center [59, 134] width 69 height 36
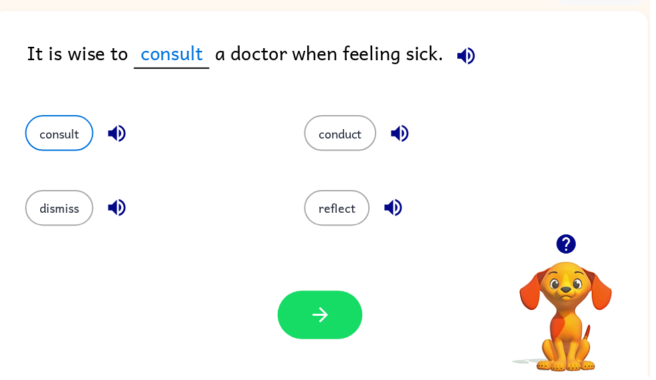
click at [63, 211] on button "dismiss" at bounding box center [59, 210] width 69 height 36
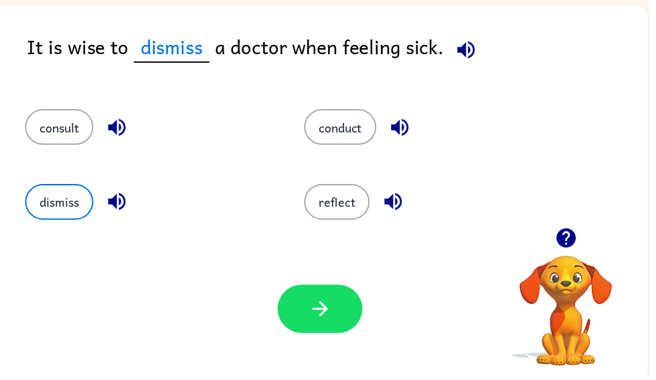
scroll to position [84, 0]
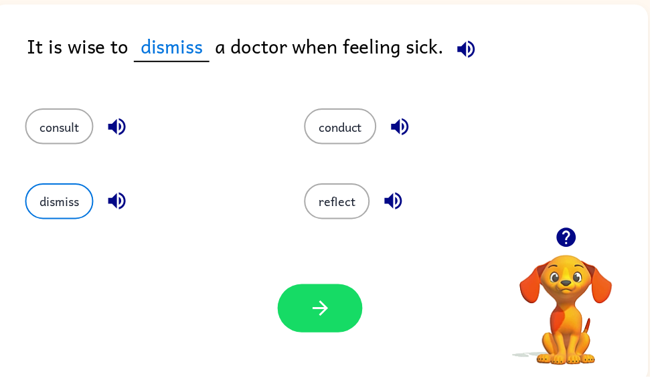
click at [354, 126] on button "conduct" at bounding box center [343, 128] width 73 height 36
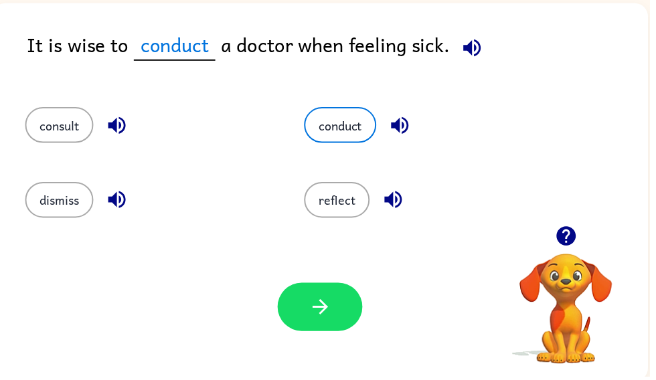
scroll to position [85, 0]
click at [335, 309] on button "button" at bounding box center [323, 310] width 86 height 49
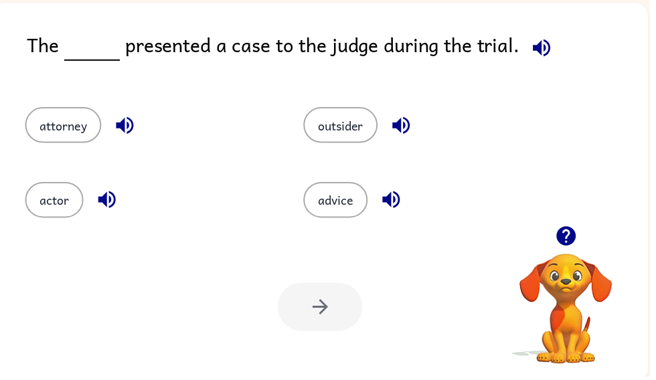
click at [550, 34] on button "button" at bounding box center [547, 48] width 34 height 34
click at [546, 52] on icon "button" at bounding box center [546, 47] width 17 height 17
click at [546, 43] on icon "button" at bounding box center [546, 48] width 23 height 23
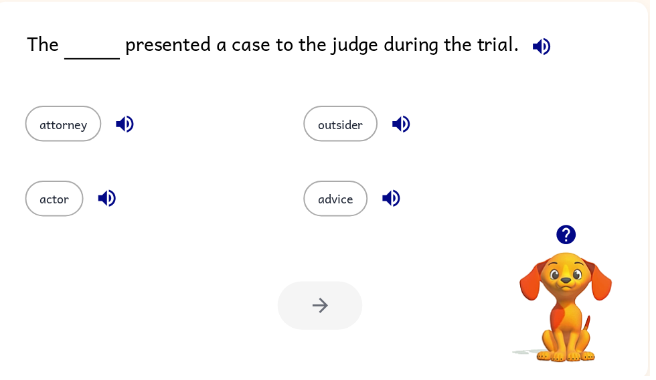
click at [541, 50] on icon "button" at bounding box center [546, 46] width 17 height 17
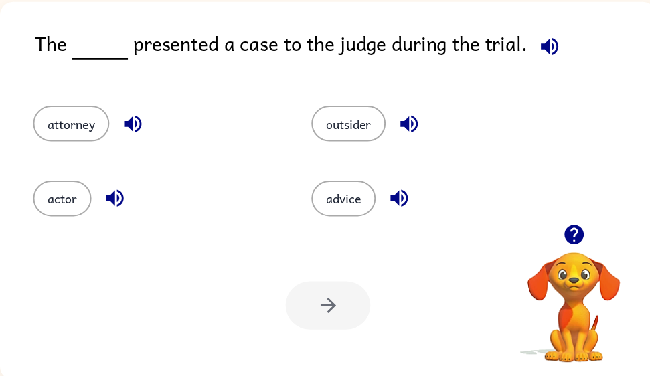
click at [64, 143] on button "attorney" at bounding box center [71, 125] width 77 height 36
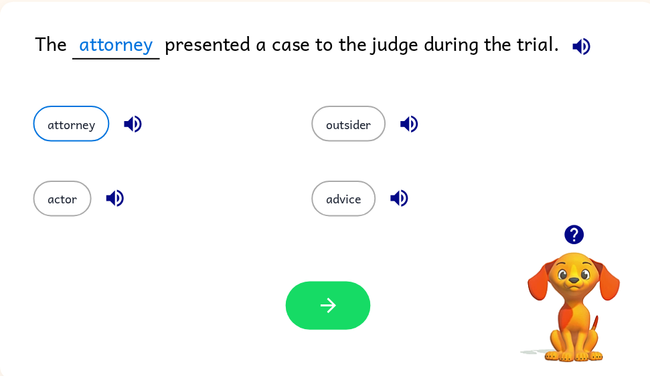
click at [72, 125] on button "attorney" at bounding box center [71, 125] width 77 height 36
click at [321, 331] on button "button" at bounding box center [331, 308] width 86 height 49
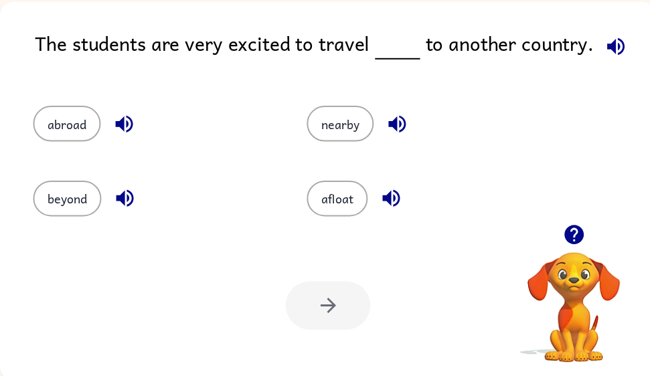
click at [622, 50] on icon "button" at bounding box center [621, 46] width 23 height 23
click at [76, 110] on button "abroad" at bounding box center [67, 125] width 68 height 36
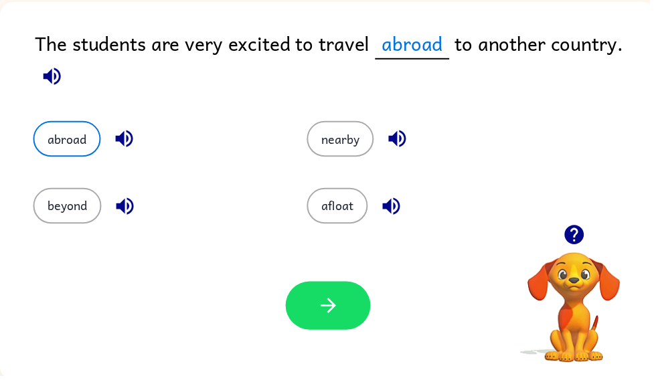
click at [68, 141] on button "abroad" at bounding box center [67, 140] width 68 height 36
click at [316, 333] on button "button" at bounding box center [331, 308] width 86 height 49
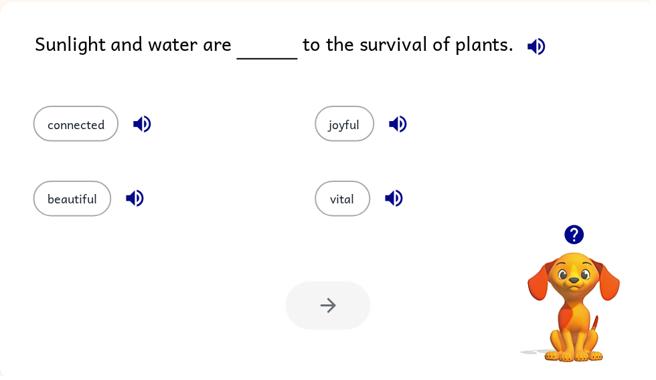
click at [538, 35] on icon "button" at bounding box center [541, 46] width 23 height 23
click at [63, 128] on button "connected" at bounding box center [76, 125] width 86 height 36
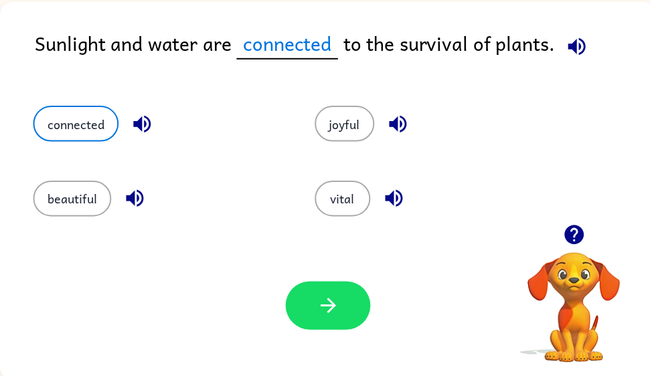
click at [314, 331] on button "button" at bounding box center [331, 308] width 86 height 49
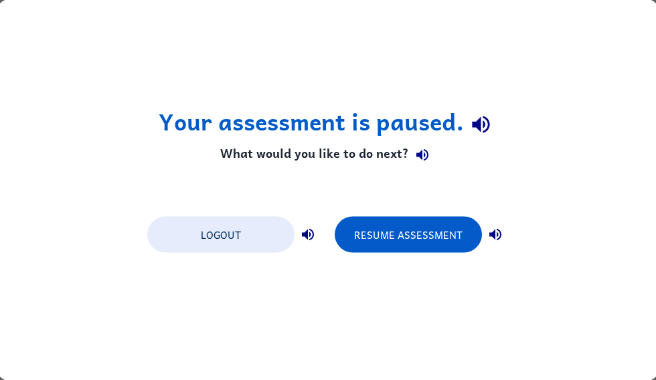
click at [422, 232] on button "Resume Assessment" at bounding box center [408, 235] width 147 height 36
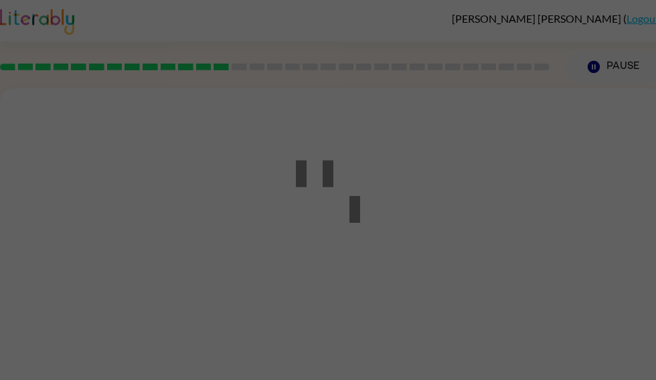
scroll to position [1, 0]
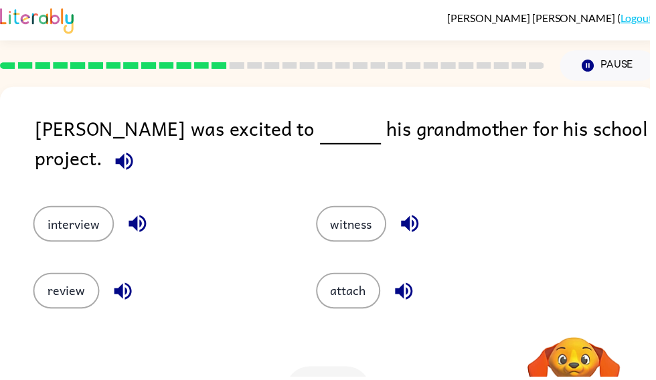
click at [134, 154] on icon "button" at bounding box center [124, 162] width 17 height 17
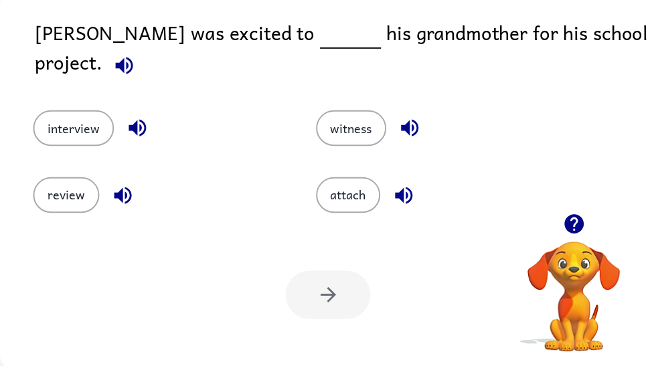
scroll to position [0, 0]
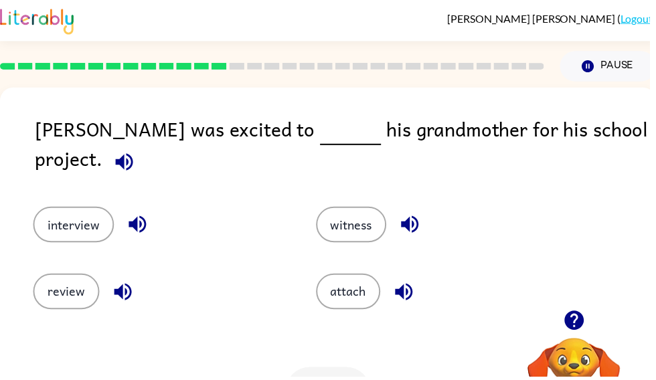
click at [58, 211] on button "interview" at bounding box center [74, 227] width 82 height 36
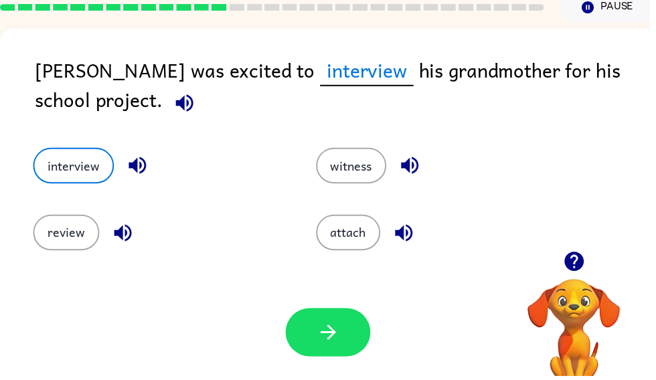
scroll to position [59, 0]
click at [298, 352] on button "button" at bounding box center [331, 336] width 86 height 49
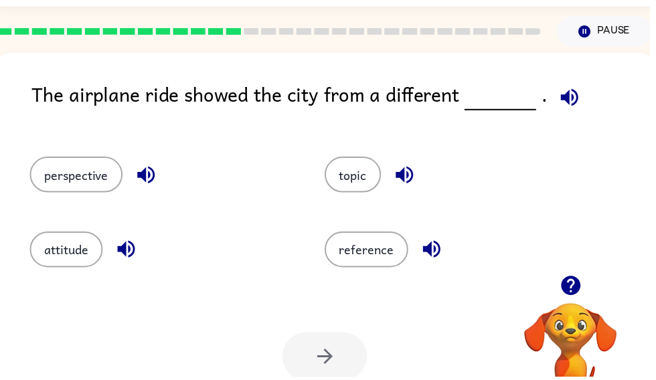
scroll to position [35, 0]
click at [347, 175] on button "topic" at bounding box center [356, 176] width 57 height 36
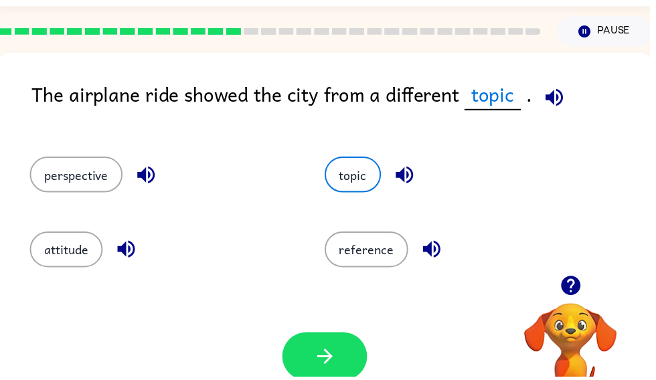
click at [295, 365] on button "button" at bounding box center [328, 359] width 86 height 49
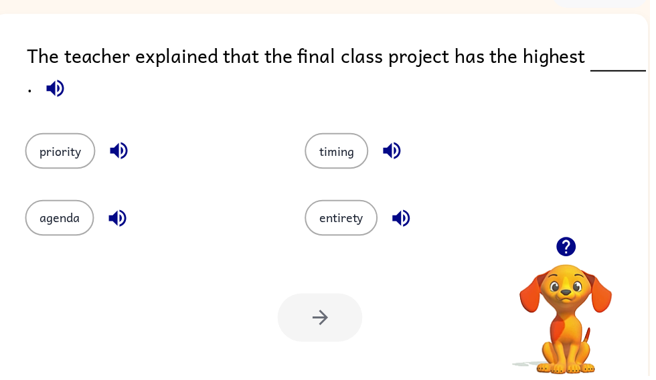
scroll to position [0, 8]
click at [343, 145] on button "timing" at bounding box center [340, 152] width 64 height 36
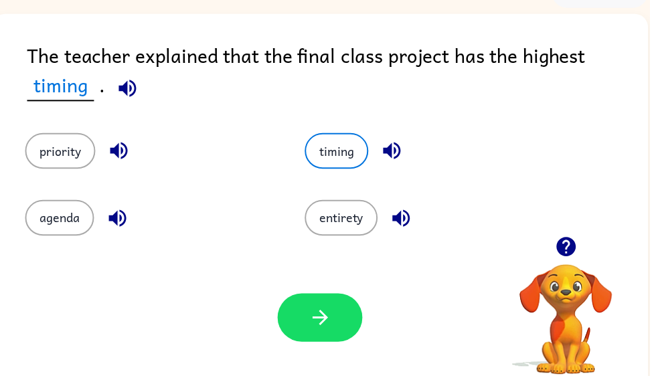
click at [333, 341] on button "button" at bounding box center [323, 320] width 86 height 49
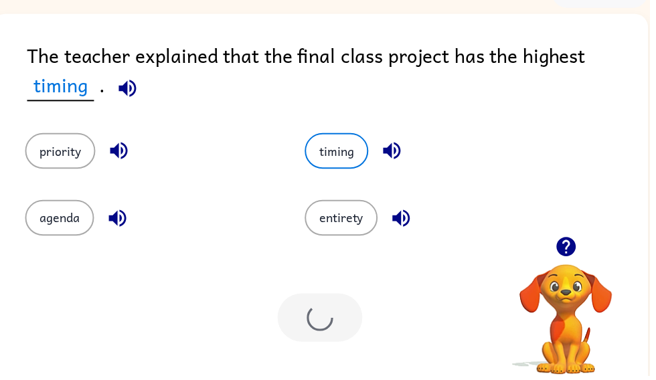
click at [344, 330] on div at bounding box center [323, 320] width 86 height 49
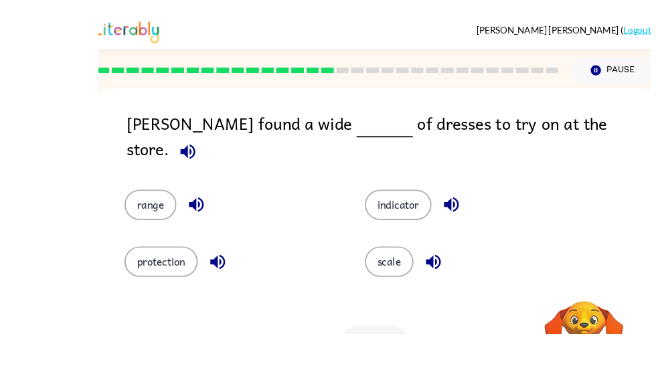
scroll to position [60, 0]
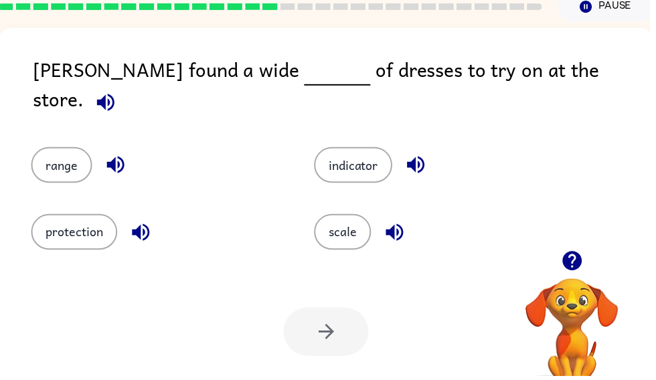
click at [616, 52] on div "Alma found a wide of dresses to try on at the store. range indicator protection…" at bounding box center [329, 219] width 662 height 382
click at [118, 92] on icon "button" at bounding box center [106, 103] width 23 height 23
click at [608, 182] on div "range indicator protection scale" at bounding box center [329, 190] width 636 height 124
click at [44, 149] on button "range" at bounding box center [62, 167] width 62 height 36
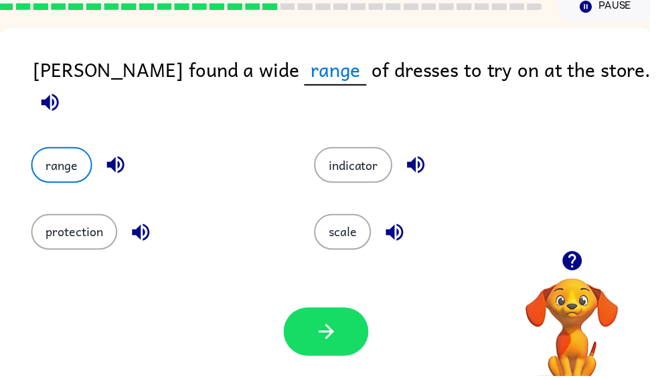
click at [327, 349] on button "button" at bounding box center [329, 334] width 86 height 49
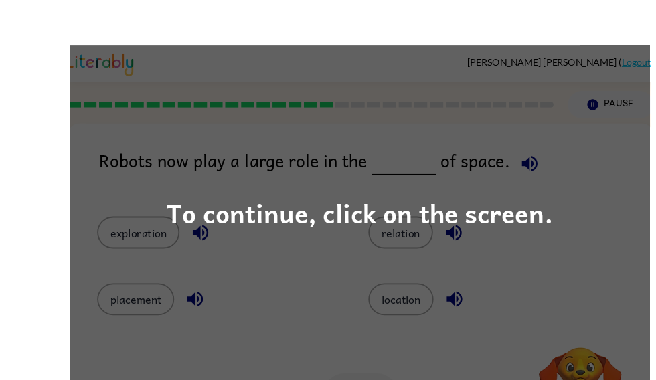
scroll to position [64, 0]
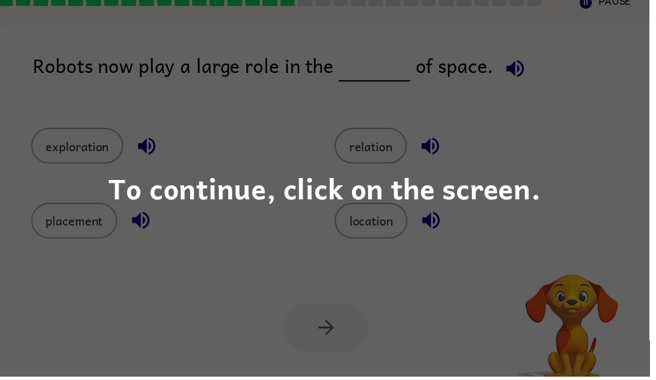
click at [203, 233] on div "To continue, click on the screen." at bounding box center [328, 190] width 656 height 380
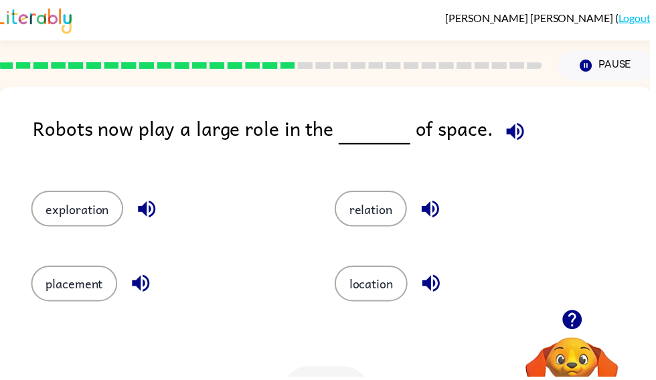
scroll to position [0, 0]
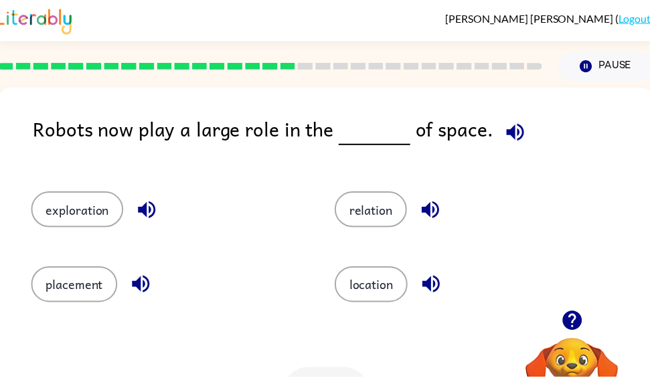
click at [88, 216] on button "exploration" at bounding box center [77, 211] width 93 height 36
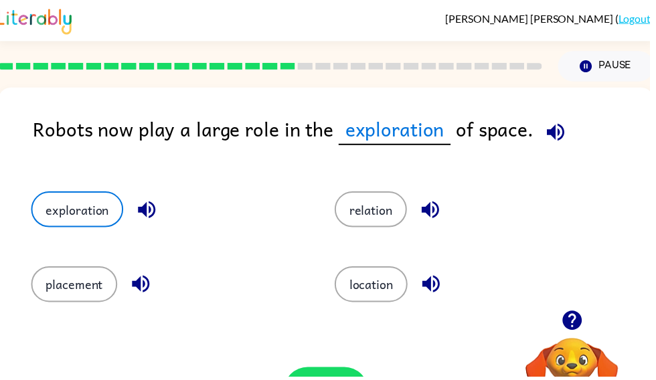
click at [99, 300] on button "placement" at bounding box center [74, 287] width 87 height 36
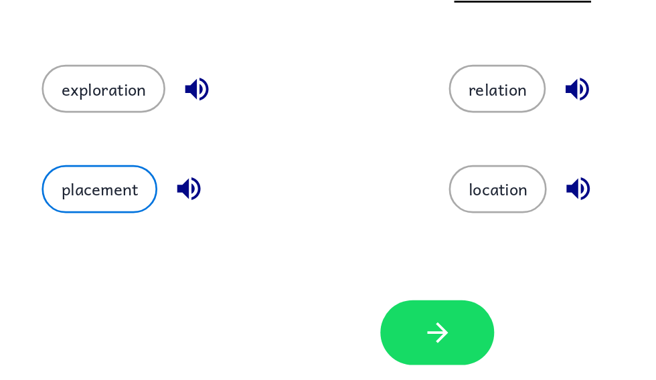
click at [332, 337] on icon "button" at bounding box center [328, 344] width 15 height 15
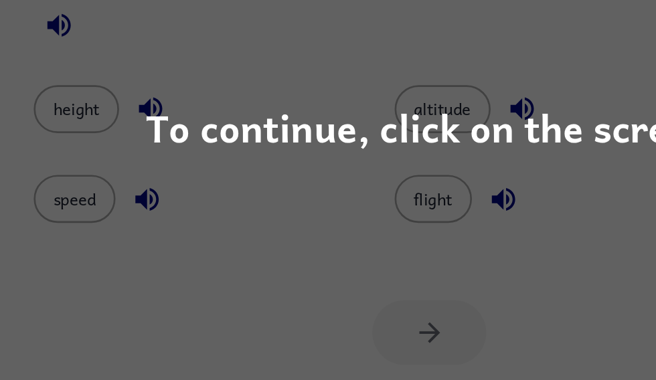
scroll to position [0, 8]
click at [454, 167] on div "To continue, click on the screen." at bounding box center [328, 189] width 436 height 45
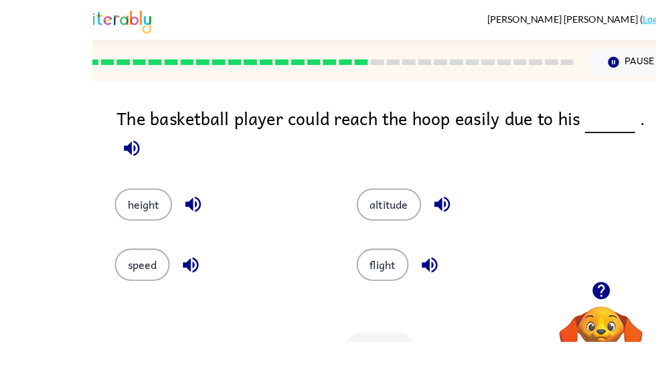
scroll to position [19, 0]
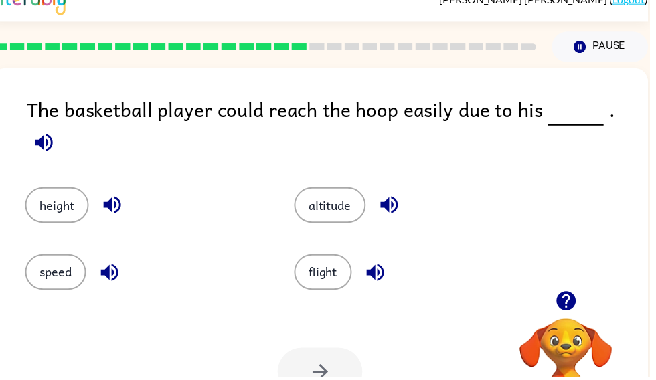
click at [33, 191] on button "height" at bounding box center [57, 207] width 64 height 36
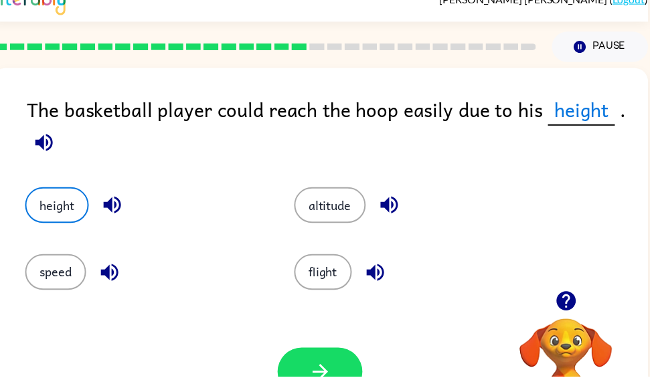
click at [354, 363] on button "button" at bounding box center [323, 375] width 86 height 49
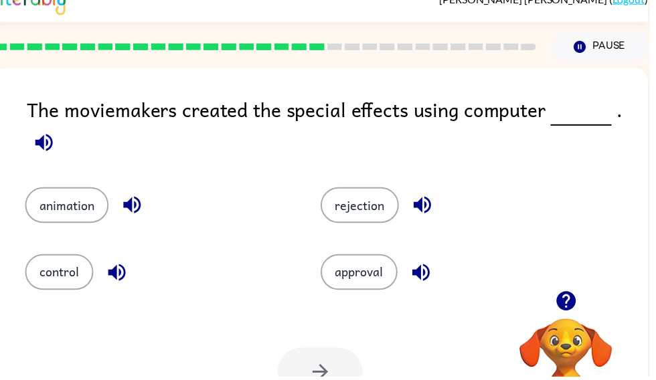
click at [43, 215] on button "animation" at bounding box center [67, 207] width 84 height 36
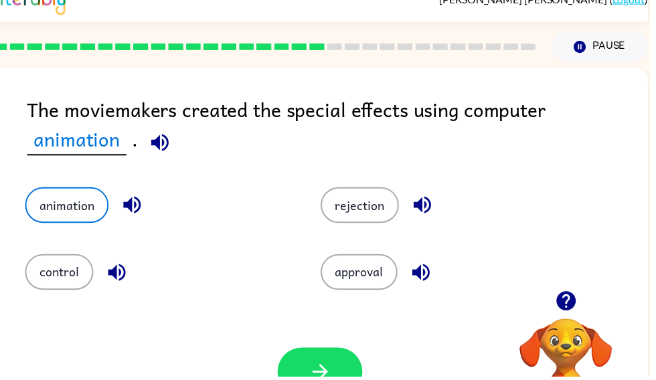
click at [306, 362] on button "button" at bounding box center [323, 375] width 86 height 49
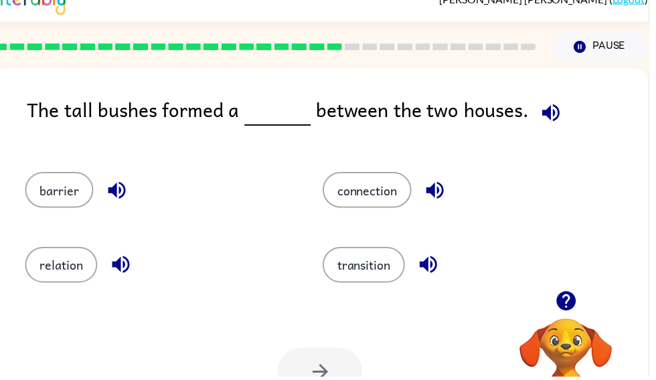
click at [43, 189] on button "barrier" at bounding box center [59, 192] width 69 height 36
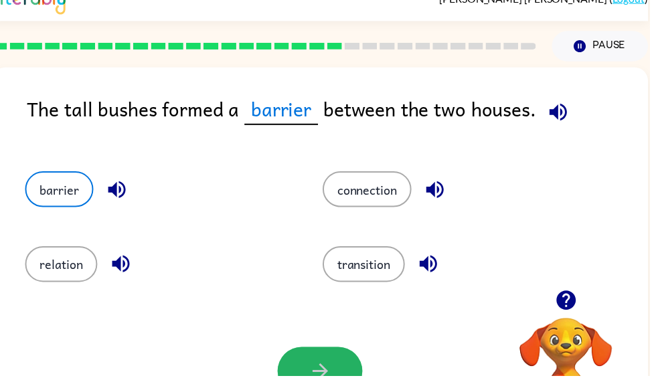
click at [329, 354] on button "button" at bounding box center [323, 375] width 86 height 49
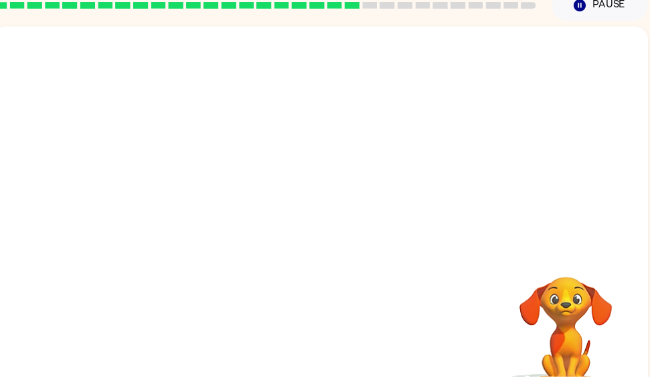
scroll to position [62, 0]
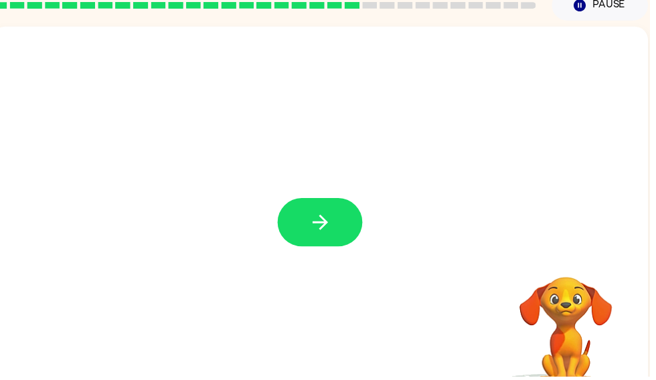
click at [333, 229] on icon "button" at bounding box center [323, 224] width 23 height 23
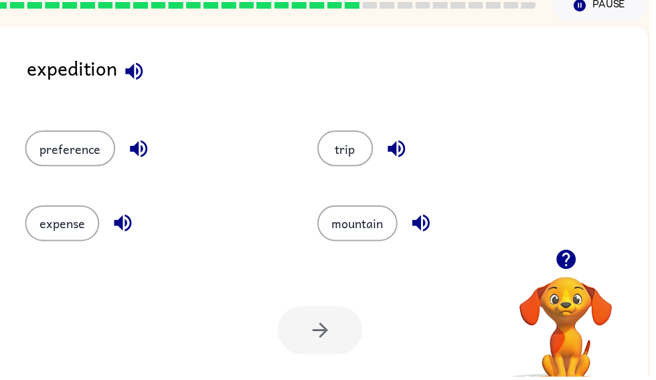
click at [363, 221] on button "mountain" at bounding box center [360, 225] width 81 height 36
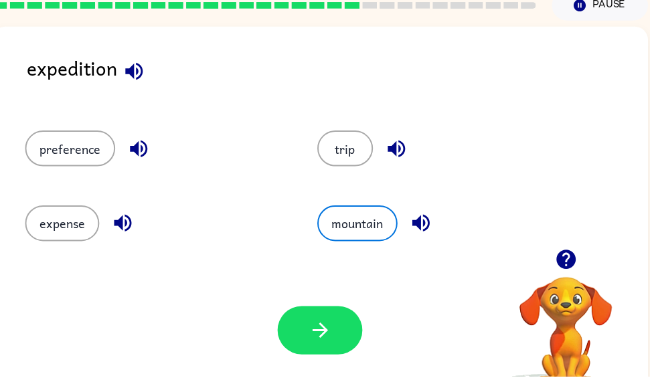
click at [343, 330] on button "button" at bounding box center [323, 333] width 86 height 49
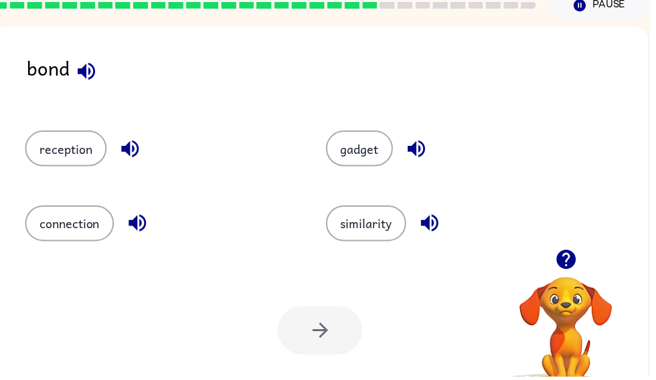
click at [354, 211] on button "similarity" at bounding box center [369, 225] width 81 height 36
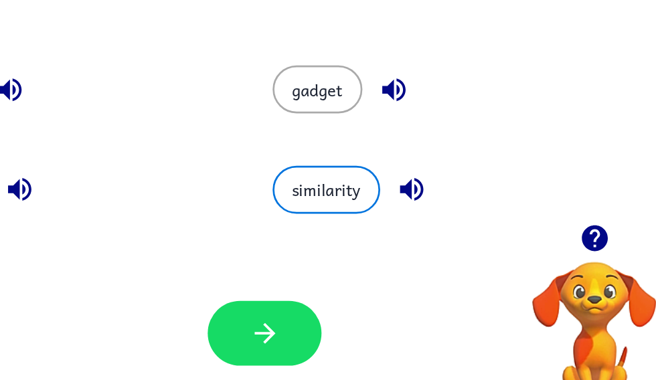
click at [230, 258] on div "Your browser must support playing .mp4 files to use Literably. Please try using…" at bounding box center [323, 333] width 662 height 151
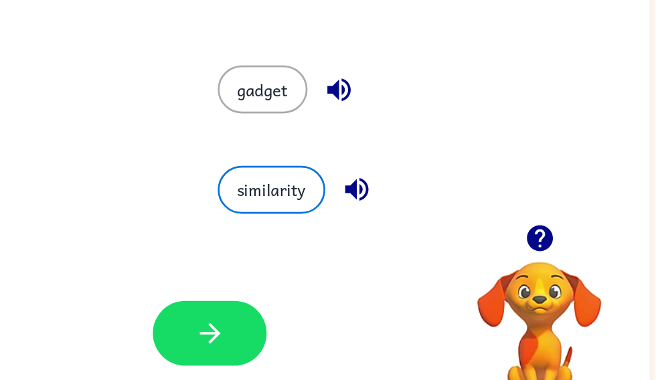
scroll to position [62, 7]
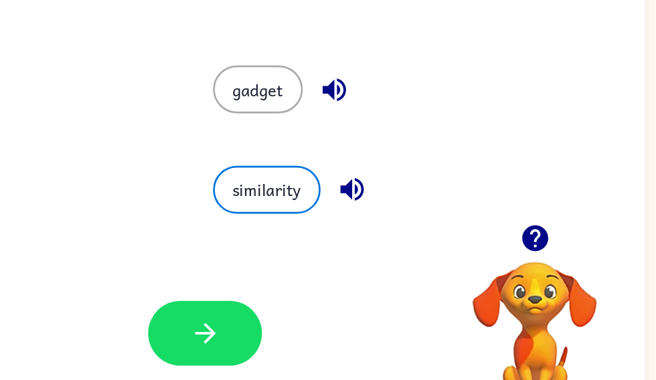
click at [274, 309] on button "button" at bounding box center [317, 333] width 86 height 49
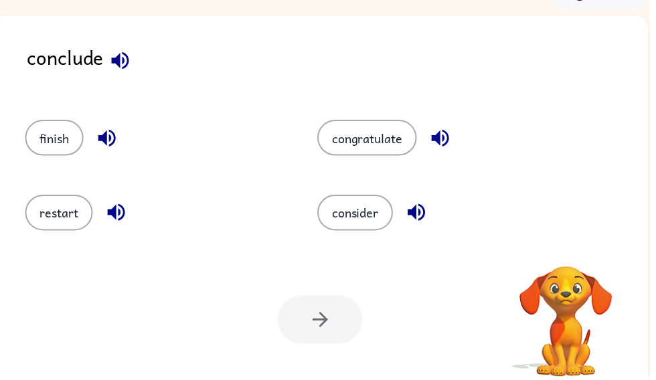
scroll to position [72, 0]
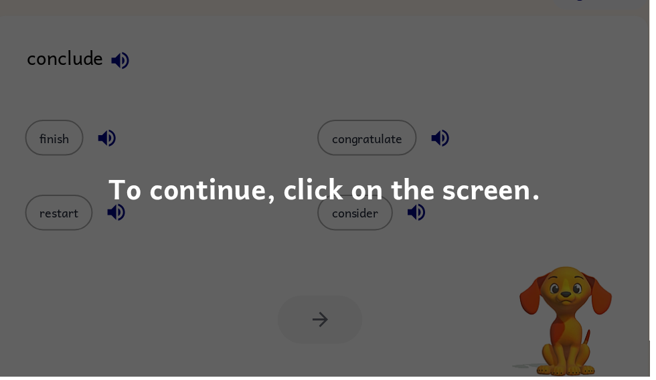
click at [488, 172] on div "To continue, click on the screen." at bounding box center [328, 189] width 436 height 45
click at [487, 171] on div "consider" at bounding box center [442, 208] width 295 height 75
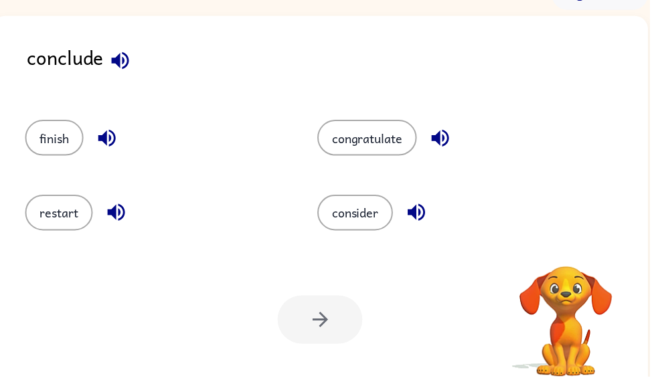
click at [479, 182] on div "consider" at bounding box center [442, 208] width 295 height 75
click at [123, 66] on icon "button" at bounding box center [121, 61] width 23 height 23
click at [399, 197] on div "consider" at bounding box center [452, 215] width 264 height 36
click at [391, 213] on button "consider" at bounding box center [358, 215] width 76 height 36
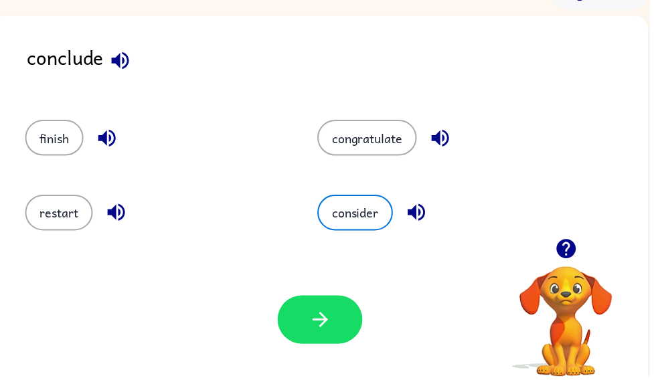
click at [286, 332] on button "button" at bounding box center [323, 322] width 86 height 49
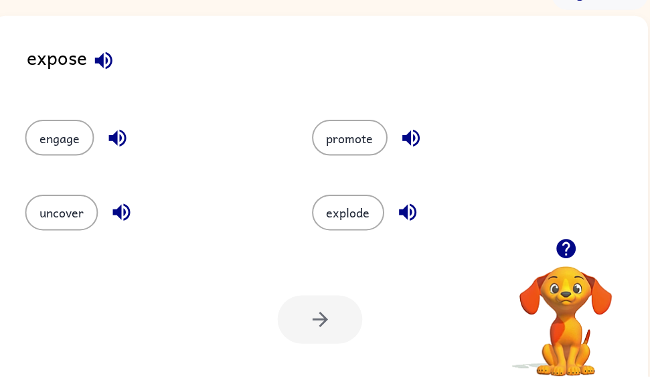
click at [68, 219] on button "uncover" at bounding box center [62, 215] width 74 height 36
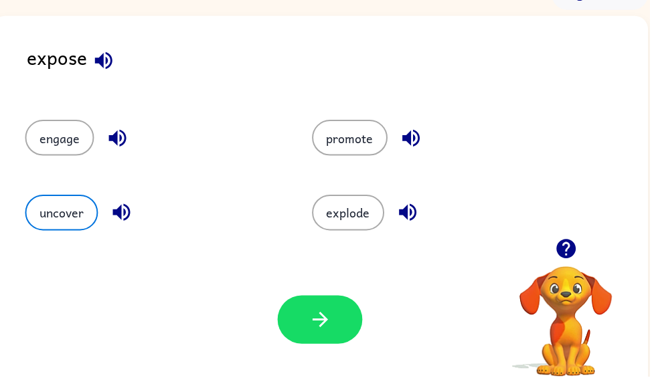
click at [296, 308] on button "button" at bounding box center [323, 322] width 86 height 49
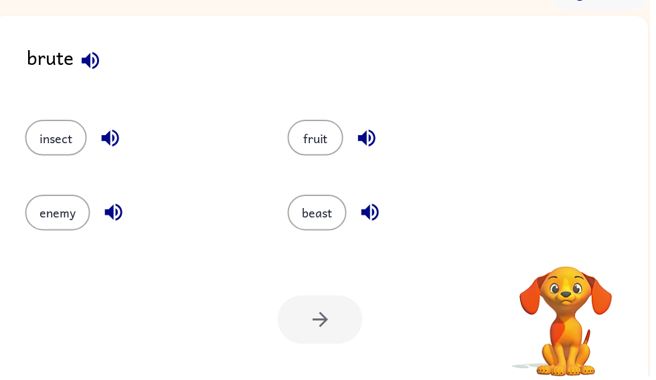
click at [92, 64] on icon "button" at bounding box center [90, 60] width 17 height 17
click at [86, 67] on icon "button" at bounding box center [91, 61] width 23 height 23
click at [31, 56] on div "brute" at bounding box center [340, 69] width 627 height 52
click at [5, 55] on div "brute insect fruit enemy beast Your browser must support playing .mp4 files to …" at bounding box center [323, 207] width 662 height 382
click at [329, 153] on button "fruit" at bounding box center [318, 139] width 56 height 36
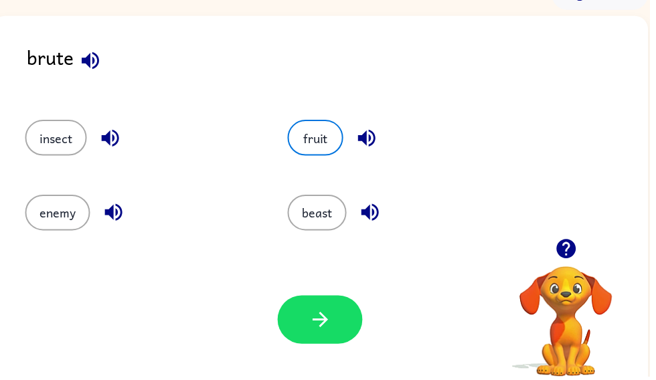
click at [316, 343] on button "button" at bounding box center [323, 322] width 86 height 49
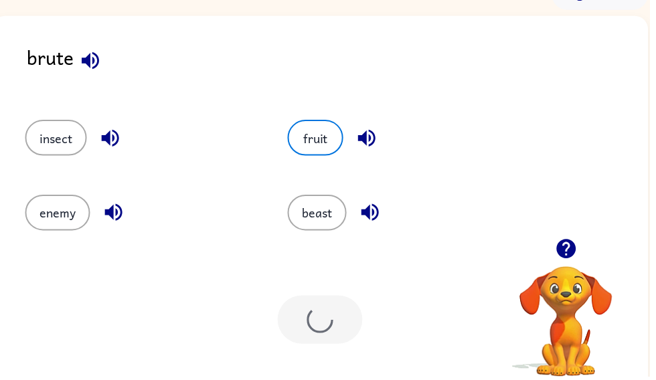
click at [321, 341] on div at bounding box center [323, 322] width 86 height 49
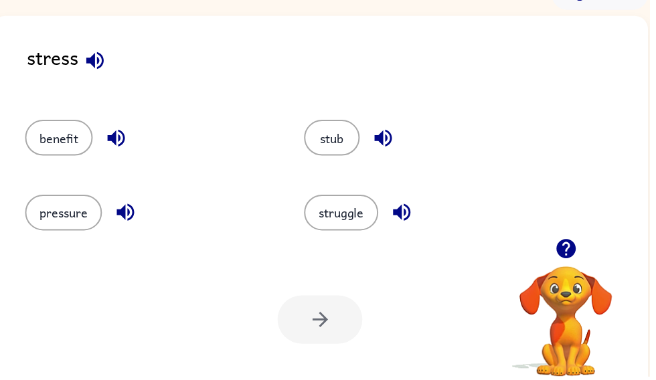
click at [73, 223] on button "pressure" at bounding box center [64, 215] width 78 height 36
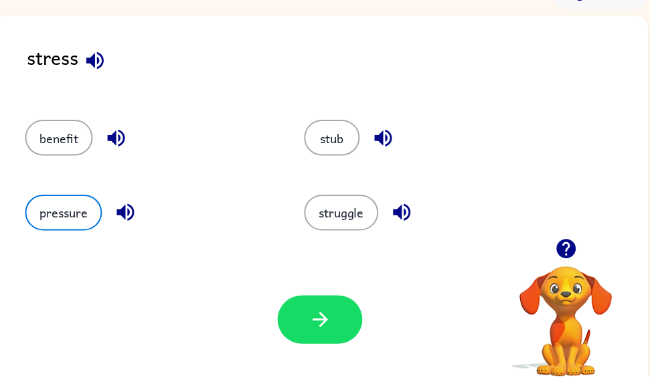
click at [284, 322] on button "button" at bounding box center [323, 322] width 86 height 49
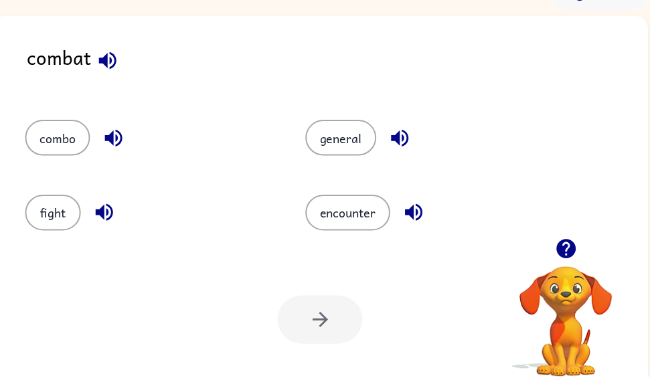
click at [111, 78] on button "button" at bounding box center [109, 61] width 34 height 34
click at [113, 54] on icon "button" at bounding box center [108, 61] width 23 height 23
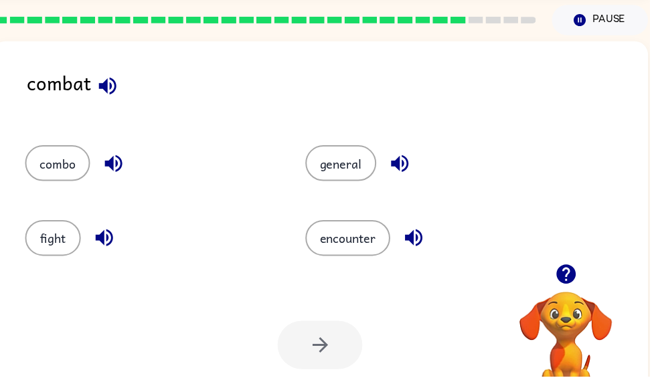
scroll to position [0, 0]
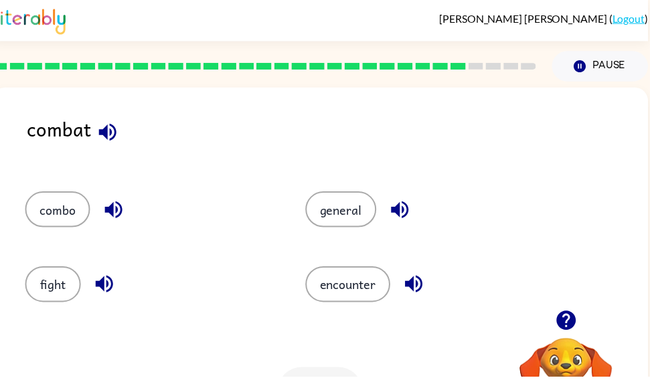
click at [118, 207] on icon "button" at bounding box center [114, 211] width 23 height 23
click at [72, 213] on button "combo" at bounding box center [58, 211] width 66 height 36
click at [103, 124] on icon "button" at bounding box center [108, 133] width 23 height 23
click at [110, 202] on icon "button" at bounding box center [114, 211] width 23 height 23
click at [101, 126] on icon "button" at bounding box center [108, 133] width 23 height 23
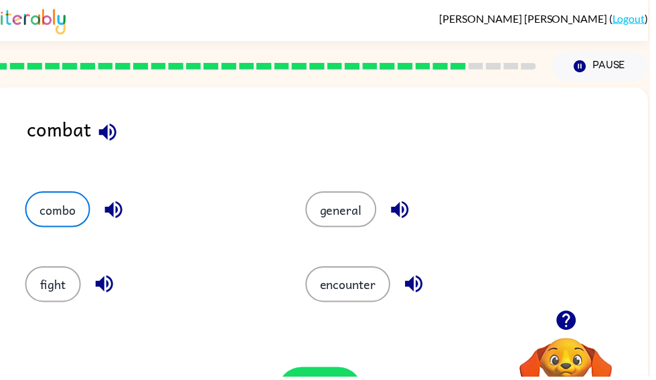
click at [122, 220] on icon "button" at bounding box center [114, 211] width 23 height 23
click at [112, 141] on icon "button" at bounding box center [108, 132] width 17 height 17
click at [112, 140] on icon "button" at bounding box center [108, 133] width 23 height 23
click at [116, 223] on icon "button" at bounding box center [114, 211] width 23 height 23
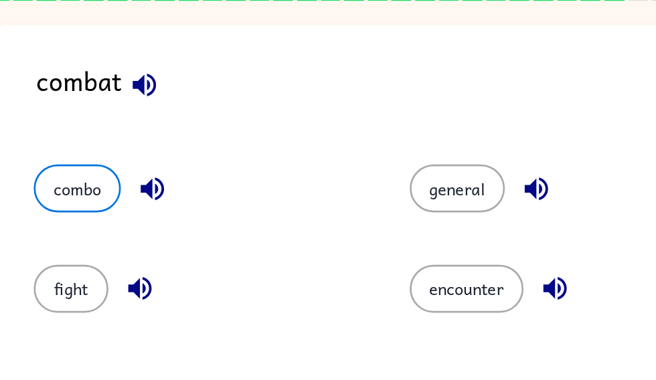
click at [103, 124] on icon "button" at bounding box center [108, 132] width 17 height 17
click at [115, 122] on icon "button" at bounding box center [108, 133] width 23 height 23
click at [115, 200] on icon "button" at bounding box center [114, 211] width 23 height 23
click at [108, 122] on icon "button" at bounding box center [108, 133] width 23 height 23
click at [63, 193] on button "combo" at bounding box center [58, 211] width 66 height 36
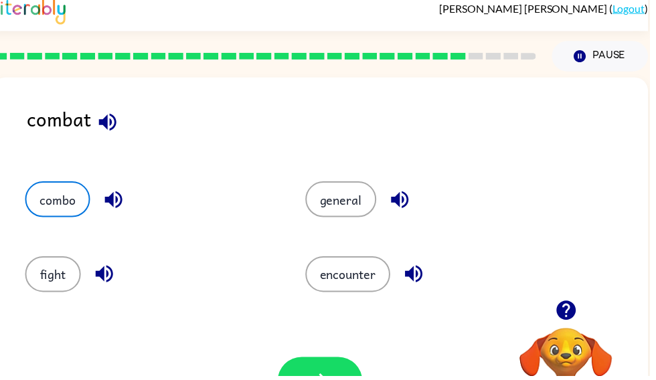
scroll to position [10, 0]
click at [70, 219] on button "combo" at bounding box center [58, 201] width 66 height 36
click at [337, 365] on button "button" at bounding box center [323, 385] width 86 height 49
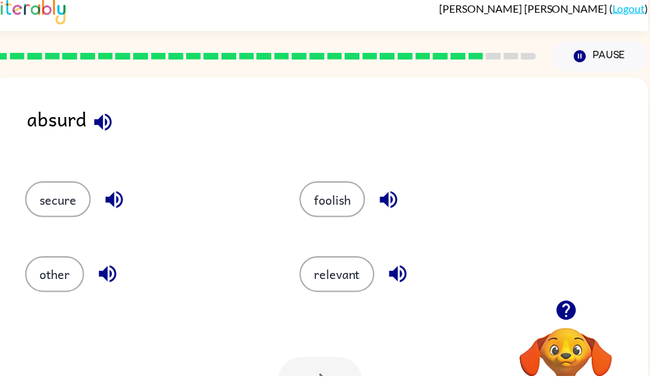
click at [329, 218] on button "foolish" at bounding box center [335, 201] width 66 height 36
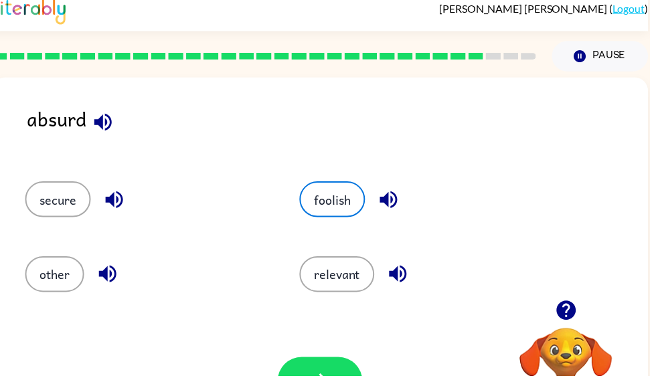
click at [321, 214] on button "foolish" at bounding box center [335, 201] width 66 height 36
click at [280, 348] on div "Your browser must support playing .mp4 files to use Literably. Please try using…" at bounding box center [323, 385] width 662 height 151
click at [276, 352] on div "Your browser must support playing .mp4 files to use Literably. Please try using…" at bounding box center [323, 385] width 662 height 151
click at [297, 366] on button "button" at bounding box center [323, 385] width 86 height 49
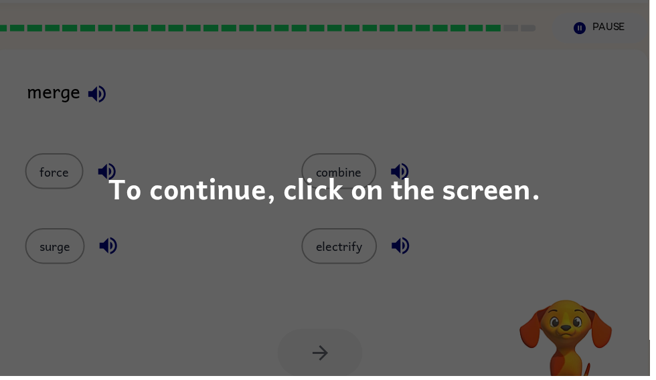
scroll to position [0, 0]
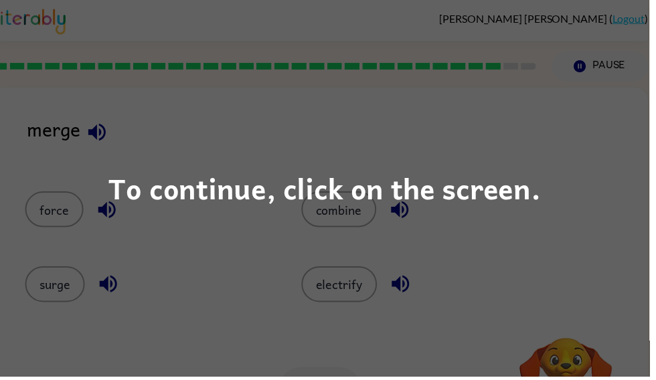
click at [141, 178] on div "To continue, click on the screen." at bounding box center [328, 190] width 656 height 380
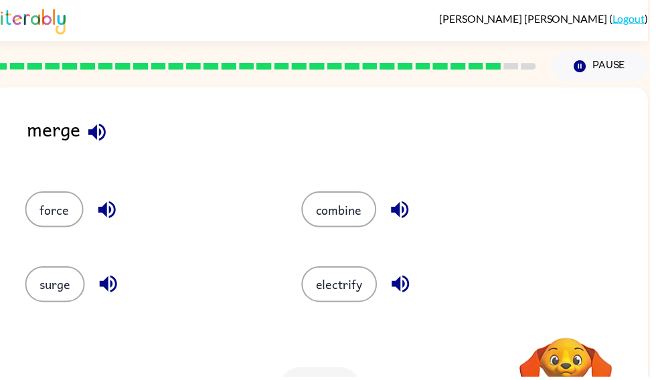
click at [93, 135] on icon "button" at bounding box center [97, 132] width 17 height 17
click at [49, 215] on button "force" at bounding box center [54, 211] width 59 height 36
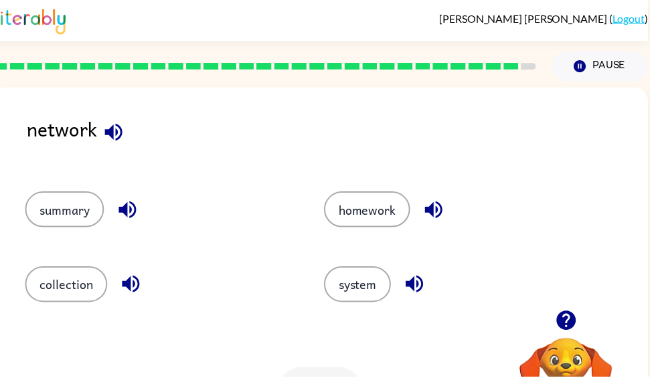
click at [366, 278] on button "system" at bounding box center [361, 287] width 68 height 36
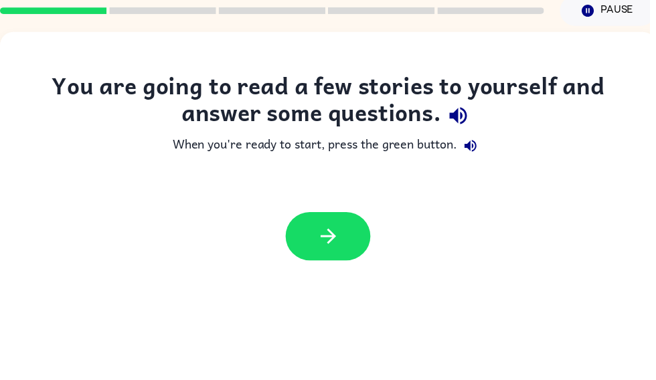
scroll to position [56, 0]
click at [331, 240] on icon "button" at bounding box center [331, 238] width 23 height 23
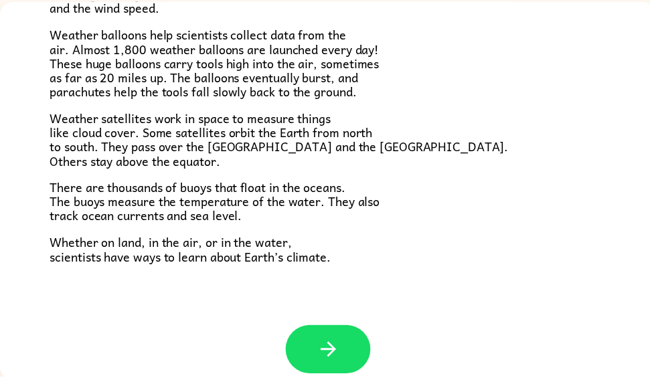
scroll to position [87, 0]
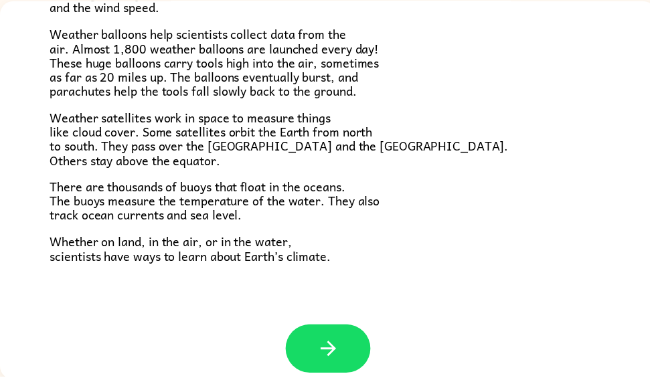
click at [304, 328] on button "button" at bounding box center [331, 352] width 86 height 49
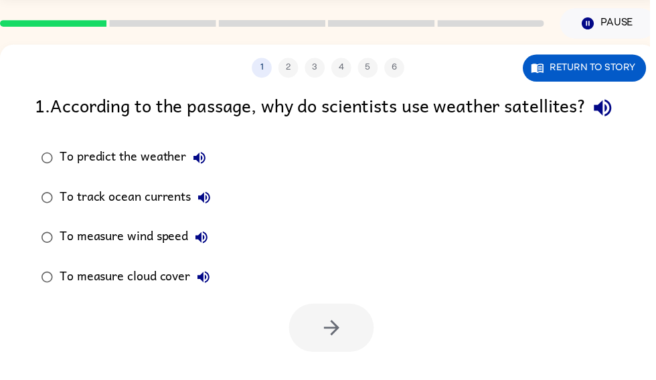
scroll to position [43, 0]
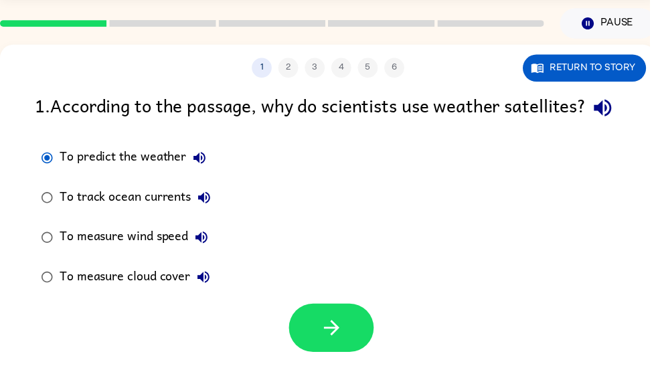
click at [312, 346] on button "button" at bounding box center [335, 330] width 86 height 49
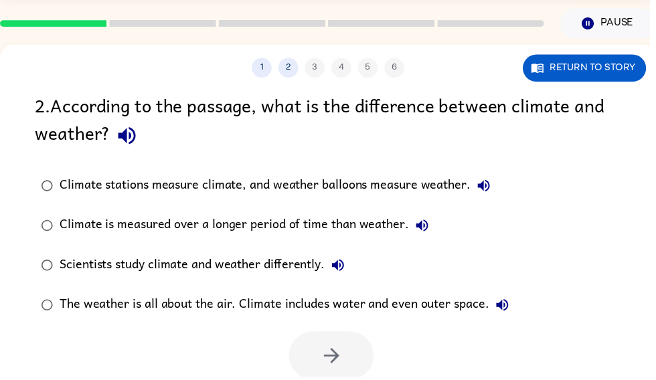
click at [541, 286] on div "Climate stations measure climate, and weather balloons measure weather. Climate…" at bounding box center [348, 247] width 627 height 161
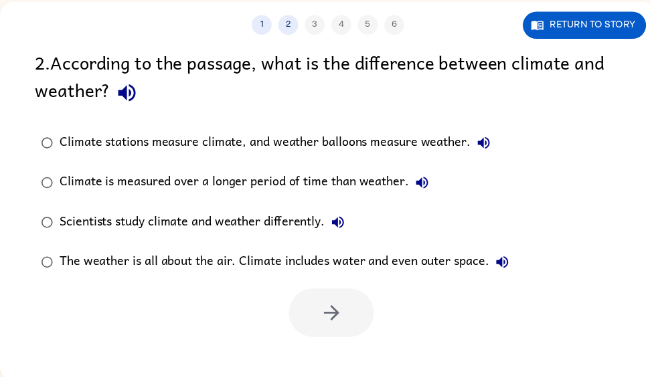
scroll to position [87, 0]
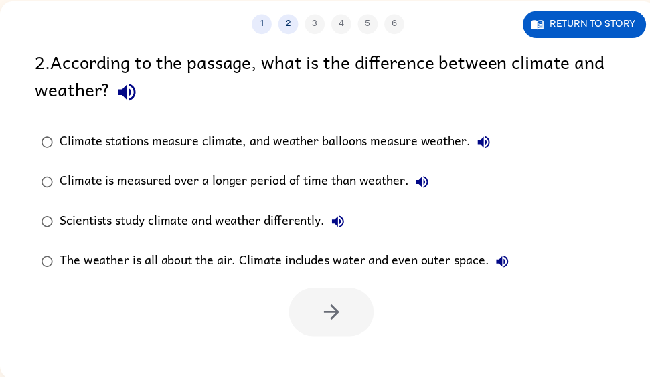
click at [487, 145] on icon "button" at bounding box center [488, 144] width 12 height 12
click at [129, 92] on icon "button" at bounding box center [127, 93] width 23 height 23
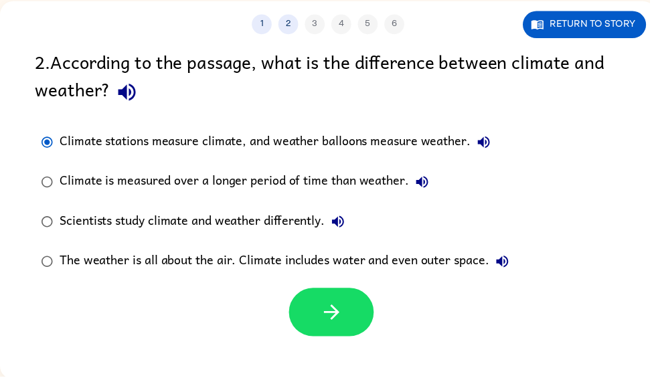
click at [336, 305] on icon "button" at bounding box center [334, 315] width 23 height 23
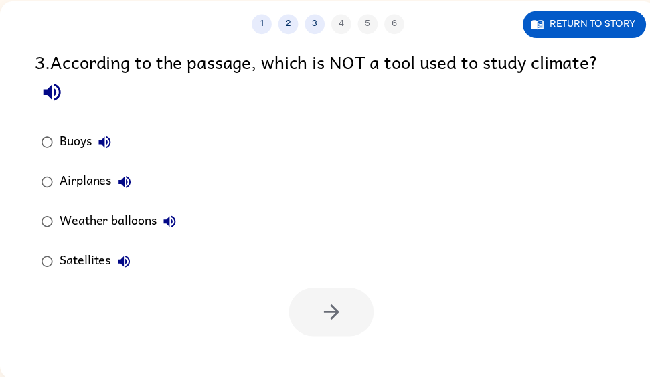
click at [49, 49] on div "3 . According to the passage, which is NOT a tool used to study climate?" at bounding box center [330, 79] width 591 height 62
click at [49, 96] on icon "button" at bounding box center [51, 93] width 17 height 17
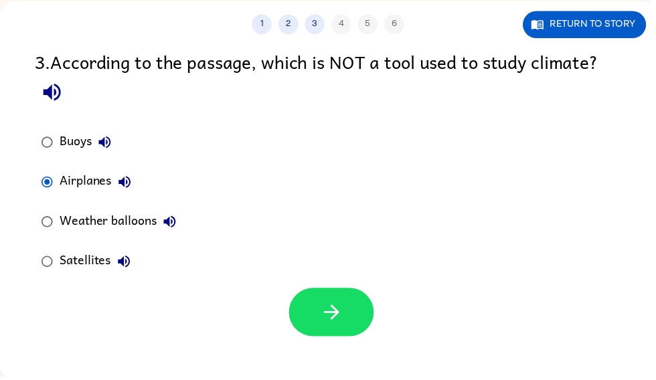
click at [327, 276] on div "Buoys Airplanes Weather balloons Satellites" at bounding box center [348, 204] width 627 height 161
click at [308, 314] on button "button" at bounding box center [335, 315] width 86 height 49
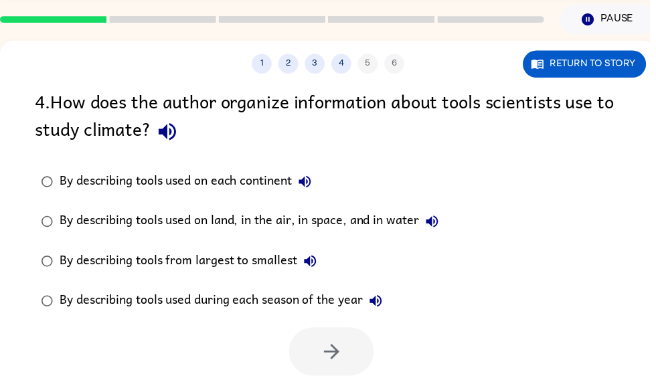
scroll to position [48, 0]
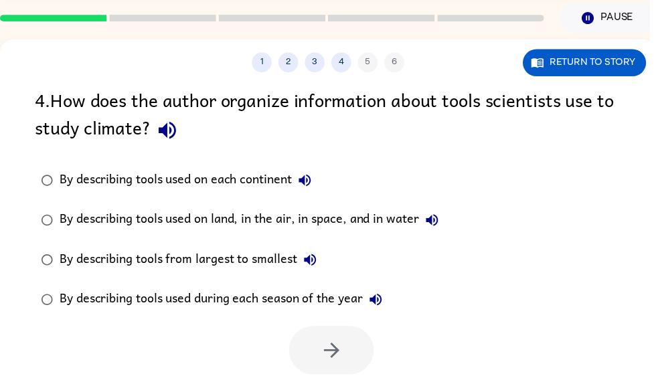
click at [78, 163] on label "By describing tools used on each continent" at bounding box center [242, 183] width 428 height 40
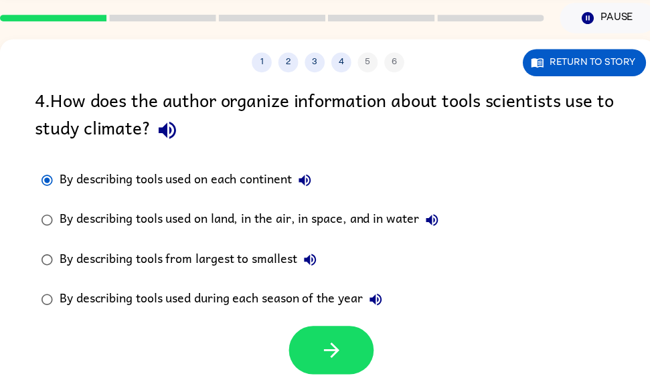
click at [163, 134] on icon "button" at bounding box center [168, 132] width 17 height 17
click at [171, 132] on icon "button" at bounding box center [168, 131] width 23 height 23
click at [159, 141] on icon "button" at bounding box center [168, 131] width 23 height 23
click at [655, 282] on div "By describing tools used on each continent By describing tools used on land, in…" at bounding box center [348, 243] width 627 height 161
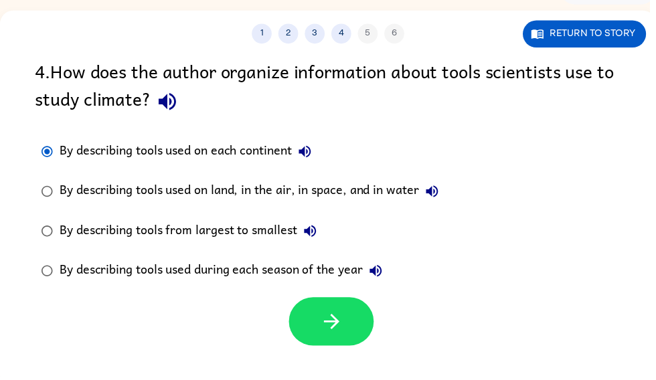
scroll to position [78, 0]
click at [307, 157] on icon "button" at bounding box center [308, 153] width 12 height 12
click at [440, 197] on icon "button" at bounding box center [436, 193] width 16 height 16
click at [368, 317] on button "button" at bounding box center [335, 324] width 86 height 49
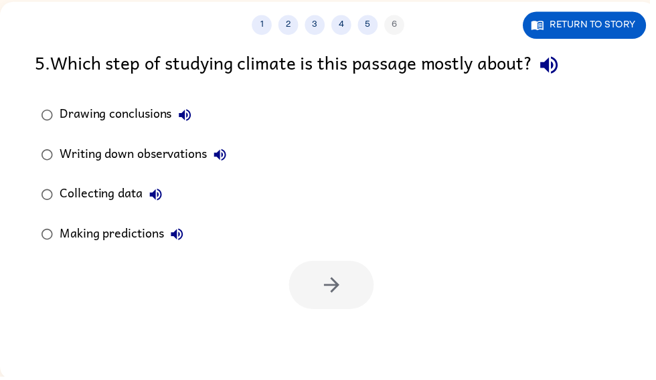
scroll to position [87, 0]
click at [567, 50] on button "button" at bounding box center [554, 65] width 34 height 34
click at [559, 70] on icon "button" at bounding box center [553, 65] width 17 height 17
click at [563, 64] on icon "button" at bounding box center [553, 65] width 17 height 17
click at [571, 70] on button "button" at bounding box center [554, 65] width 34 height 34
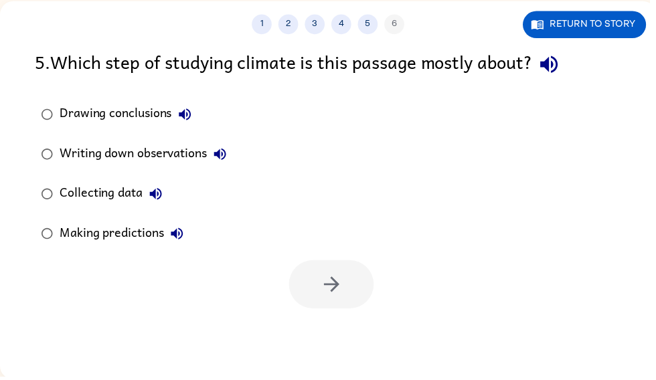
click at [561, 70] on icon "button" at bounding box center [554, 65] width 23 height 23
click at [554, 77] on icon "button" at bounding box center [554, 65] width 23 height 23
click at [556, 71] on icon "button" at bounding box center [554, 65] width 23 height 23
click at [556, 64] on icon "button" at bounding box center [553, 65] width 17 height 17
click at [563, 58] on icon "button" at bounding box center [553, 65] width 17 height 17
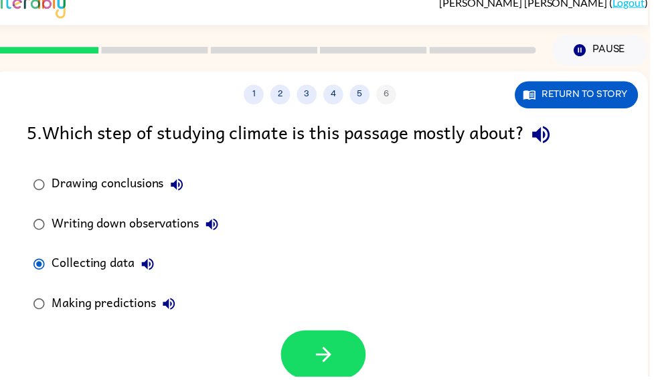
scroll to position [0, 8]
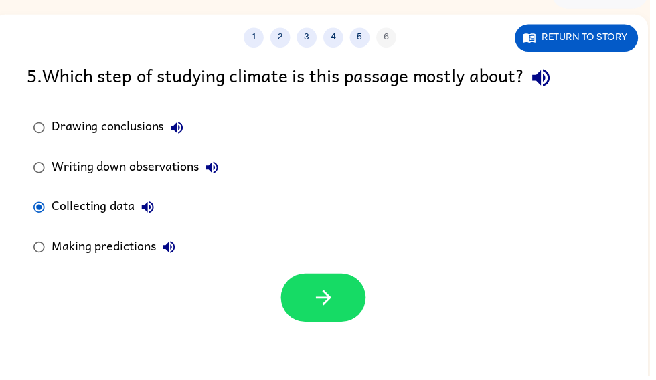
click at [310, 316] on button "button" at bounding box center [327, 300] width 86 height 49
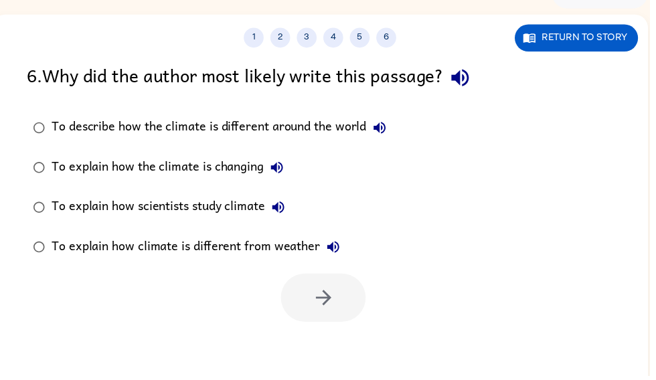
scroll to position [90, 0]
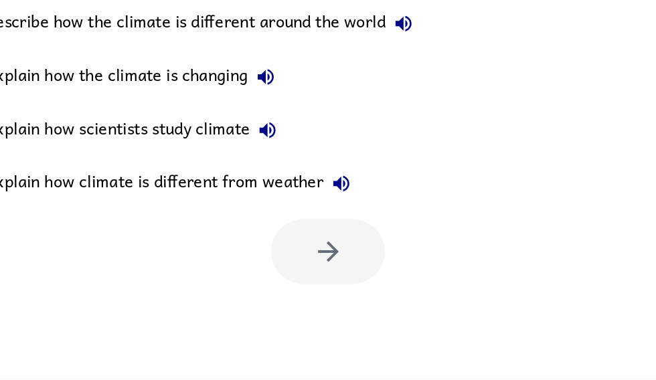
click at [238, 225] on div "1 2 3 4 5 6 Return to story 6 . Why did the author most likely write this passa…" at bounding box center [323, 189] width 662 height 382
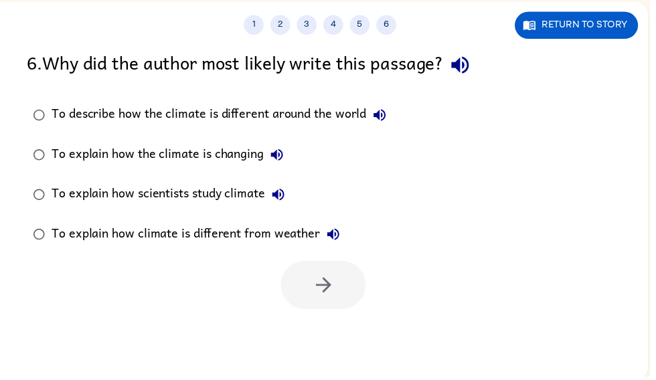
scroll to position [87, 0]
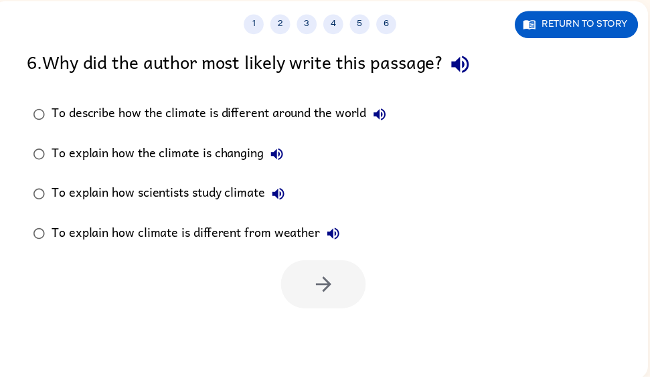
click at [456, 65] on button "button" at bounding box center [465, 65] width 34 height 34
click at [468, 68] on icon "button" at bounding box center [464, 65] width 17 height 17
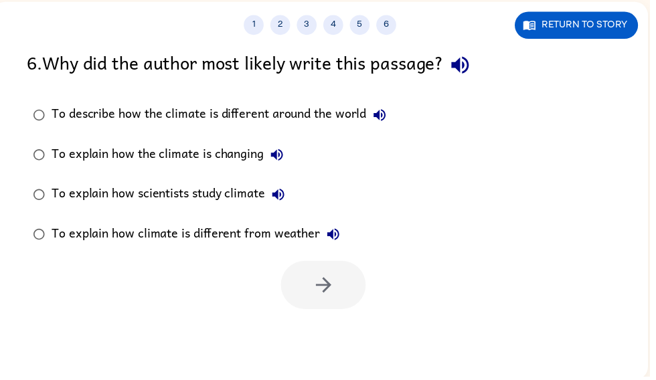
click at [43, 135] on label "To describe how the climate is different around the world" at bounding box center [211, 116] width 383 height 40
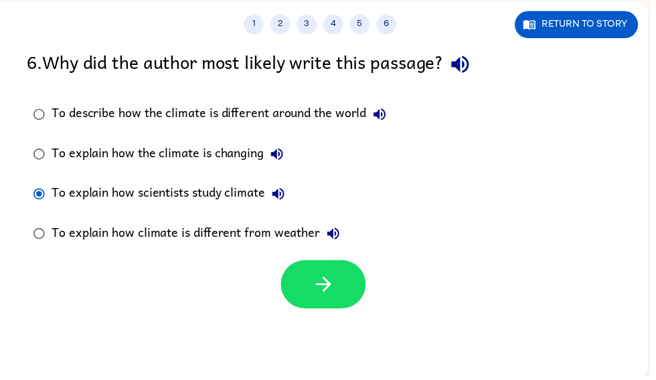
click at [321, 296] on icon "button" at bounding box center [326, 287] width 23 height 23
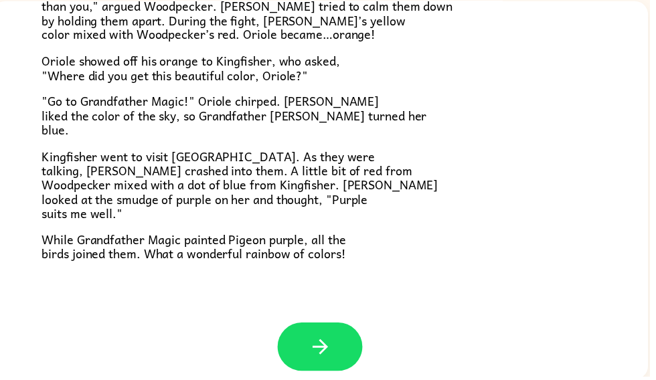
scroll to position [332, 0]
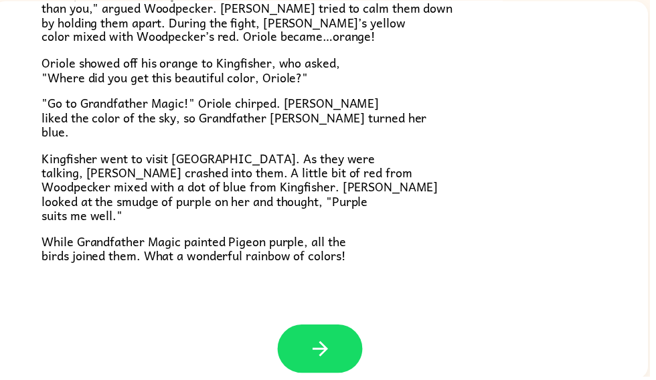
click at [324, 351] on icon "button" at bounding box center [323, 352] width 23 height 23
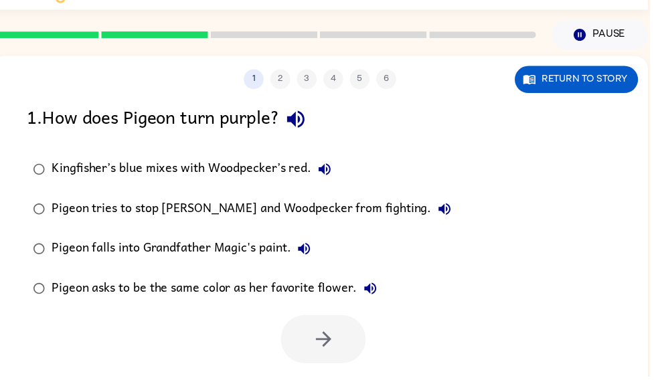
scroll to position [26, 0]
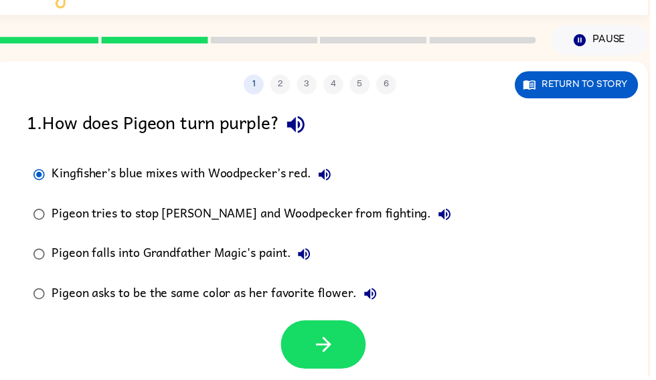
click at [301, 368] on button "button" at bounding box center [327, 348] width 86 height 49
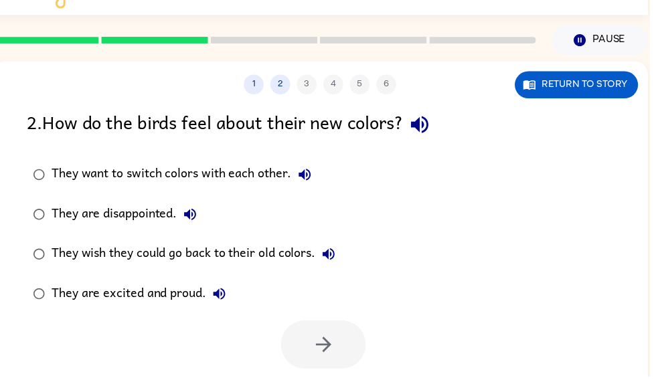
click at [575, 72] on button "Return to story" at bounding box center [582, 85] width 124 height 27
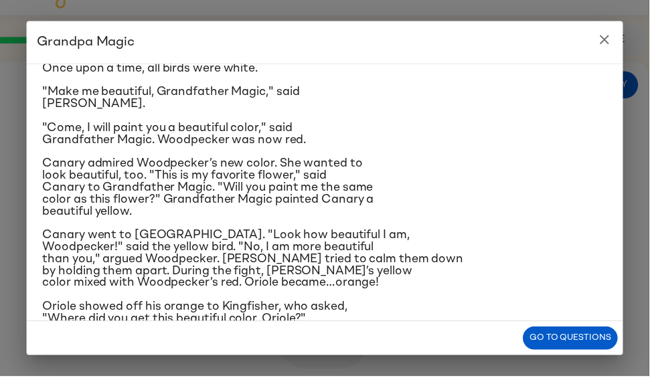
scroll to position [52, 0]
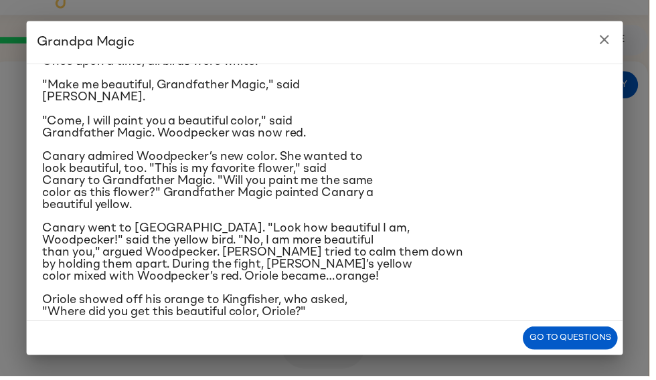
click at [575, 353] on button "Go to questions" at bounding box center [576, 341] width 96 height 23
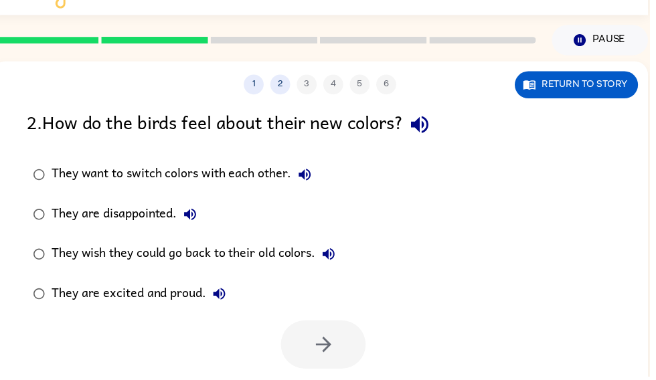
scroll to position [0, 8]
click at [41, 311] on label "They are excited and proud." at bounding box center [186, 297] width 332 height 40
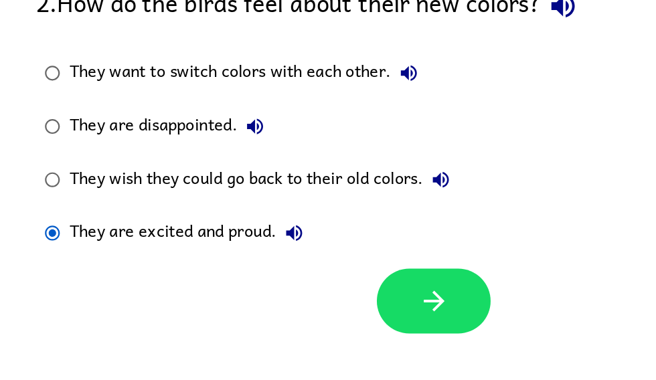
click at [336, 272] on icon "button" at bounding box center [326, 283] width 23 height 23
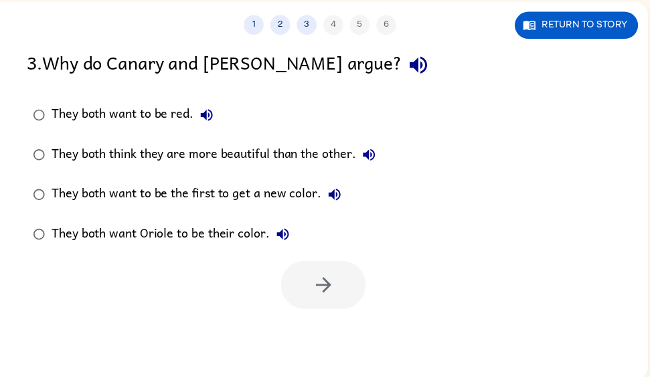
scroll to position [87, 0]
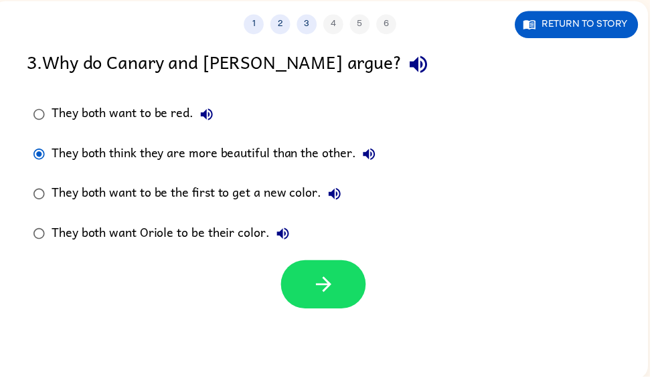
click at [329, 285] on icon "button" at bounding box center [325, 287] width 15 height 15
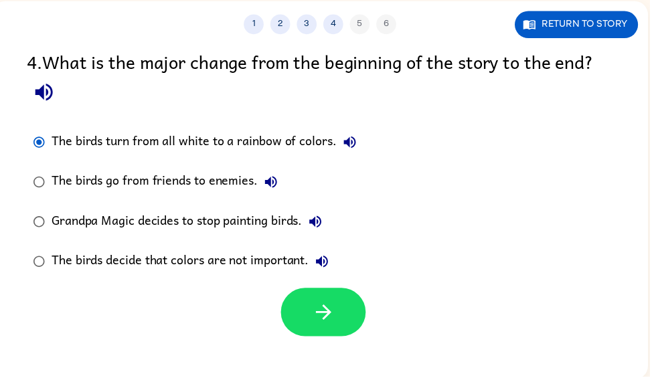
click at [311, 336] on button "button" at bounding box center [327, 315] width 86 height 49
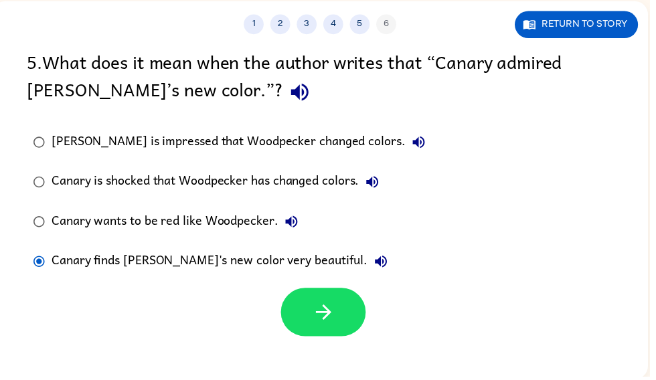
click at [337, 316] on icon "button" at bounding box center [326, 315] width 23 height 23
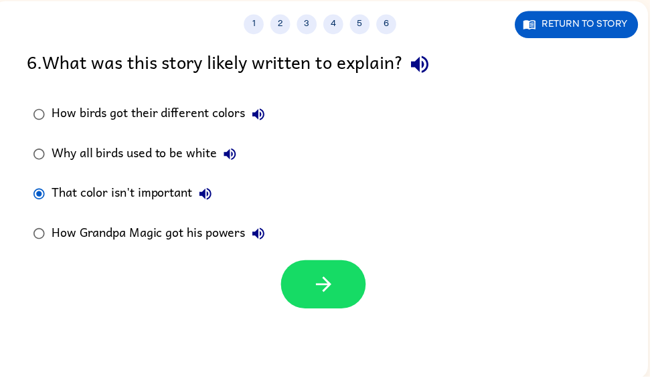
click at [301, 284] on button "button" at bounding box center [327, 287] width 86 height 49
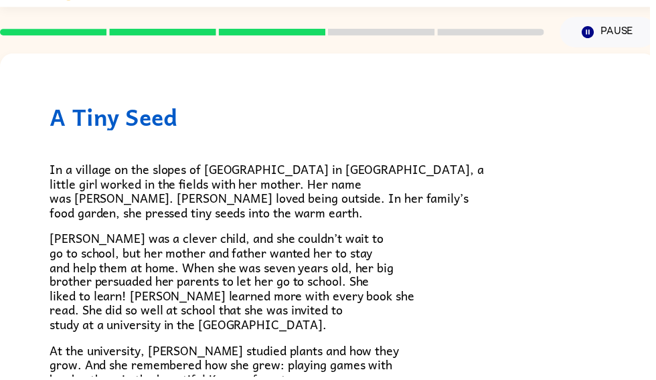
scroll to position [0, 0]
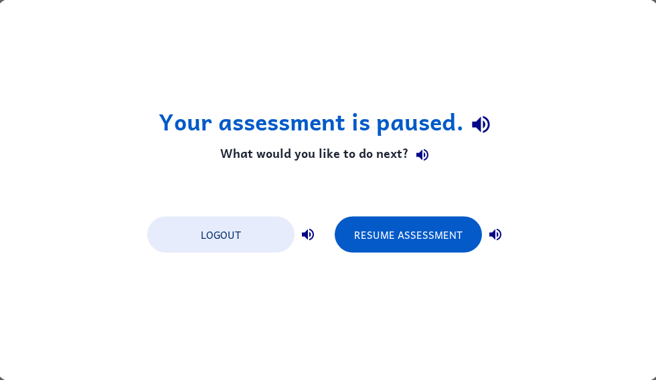
click at [351, 241] on button "Resume Assessment" at bounding box center [408, 235] width 147 height 36
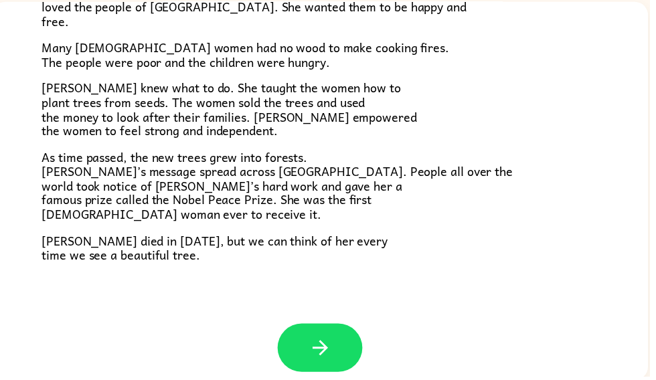
scroll to position [364, 0]
click at [326, 340] on icon "button" at bounding box center [323, 351] width 23 height 23
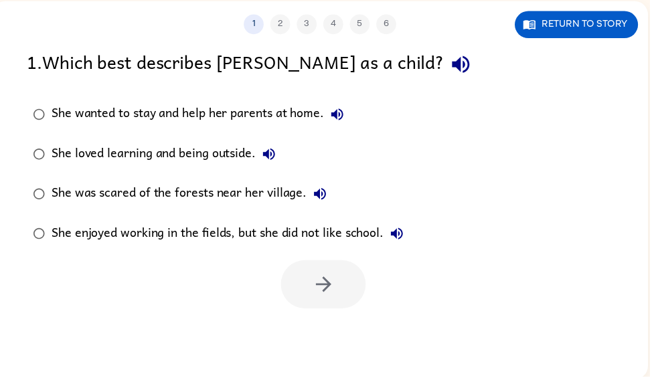
scroll to position [0, 0]
click at [626, 12] on button "Return to story" at bounding box center [582, 24] width 124 height 27
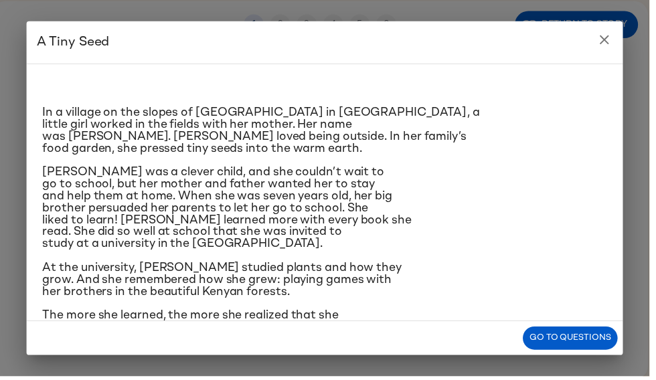
click at [618, 69] on div "In a village on the slopes of [GEOGRAPHIC_DATA] in [GEOGRAPHIC_DATA], a little …" at bounding box center [328, 194] width 602 height 260
click at [615, 37] on icon "close" at bounding box center [610, 39] width 9 height 9
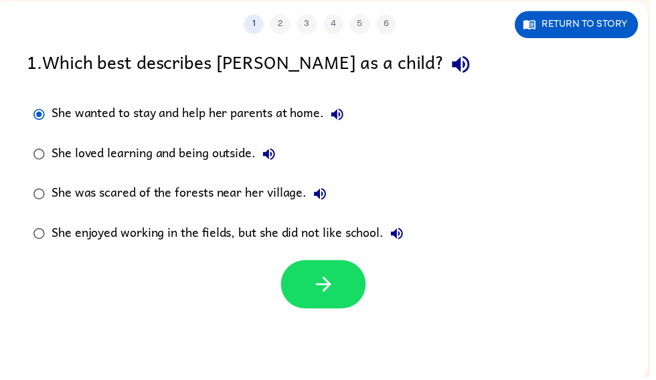
click at [322, 312] on button "button" at bounding box center [327, 287] width 86 height 49
